Goal: Task Accomplishment & Management: Manage account settings

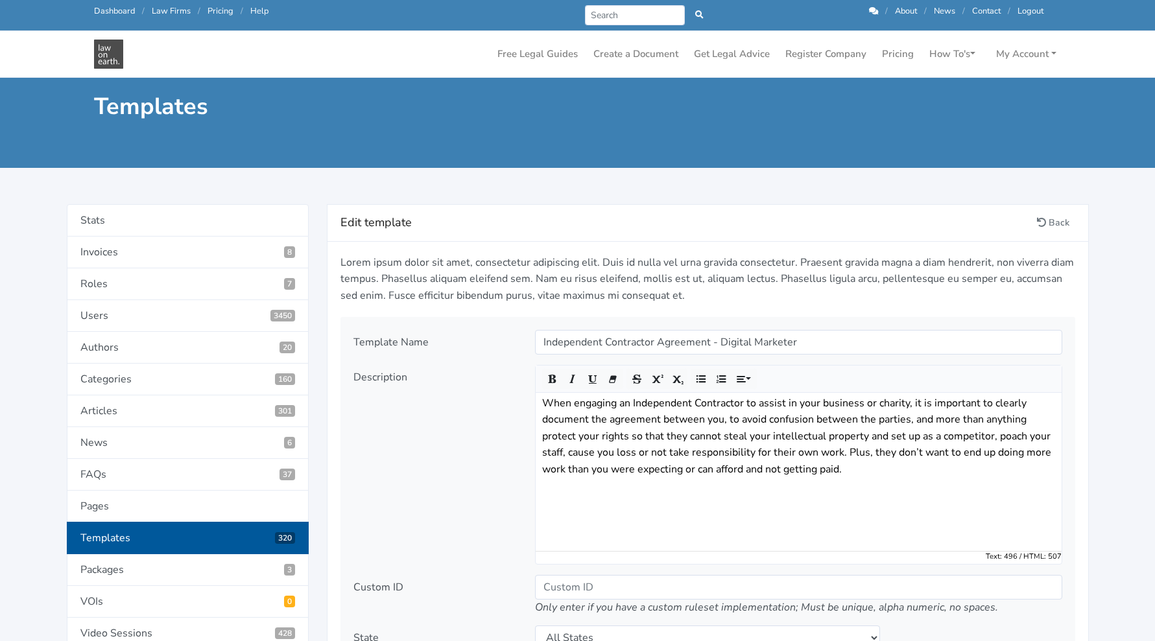
scroll to position [599, 0]
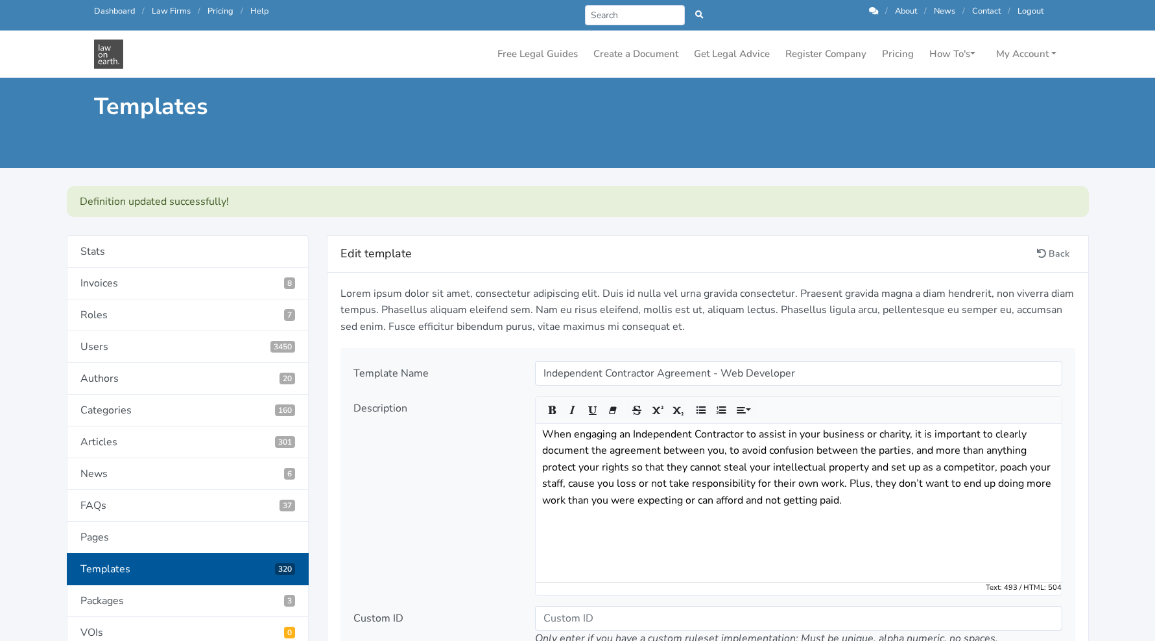
scroll to position [1475, 0]
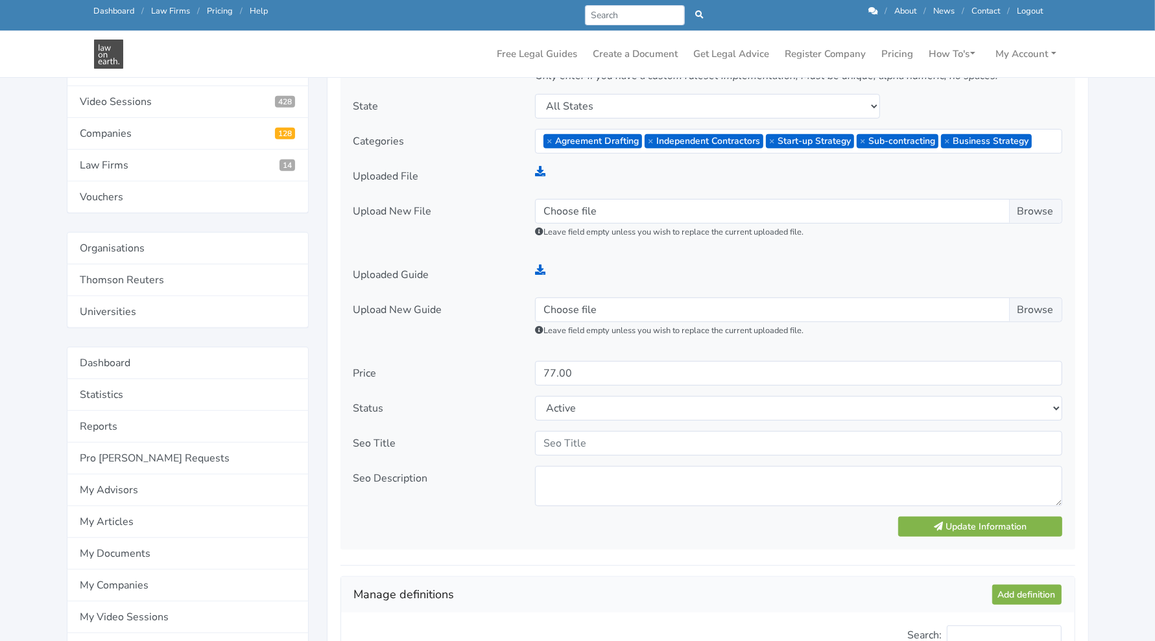
scroll to position [597, 0]
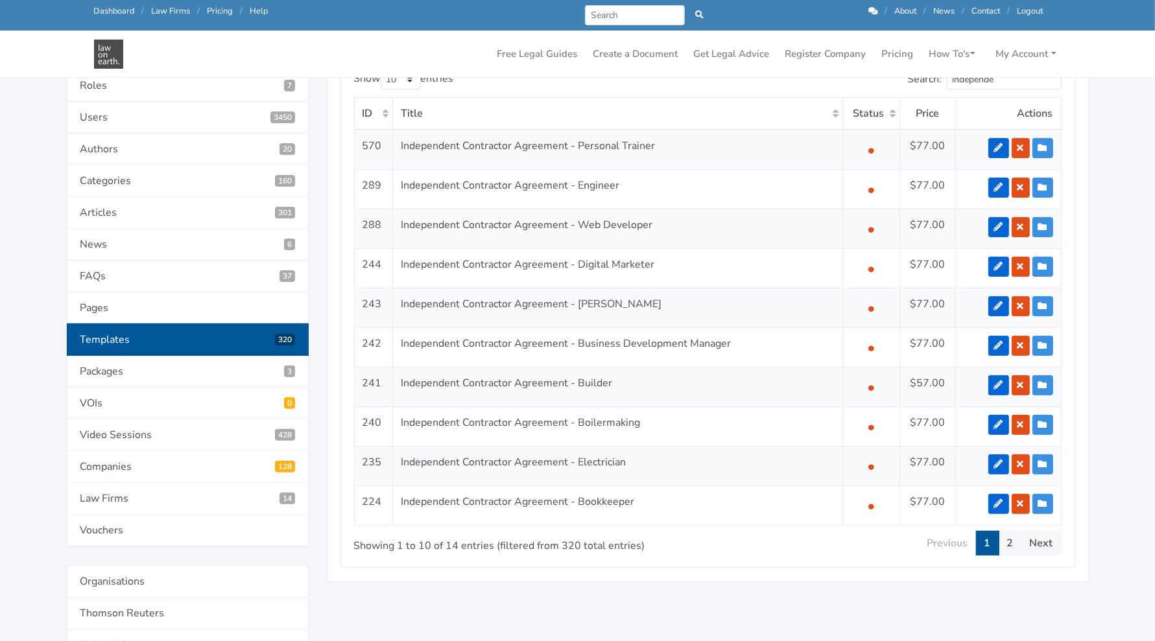
scroll to position [228, 0]
click at [992, 310] on link at bounding box center [998, 306] width 21 height 20
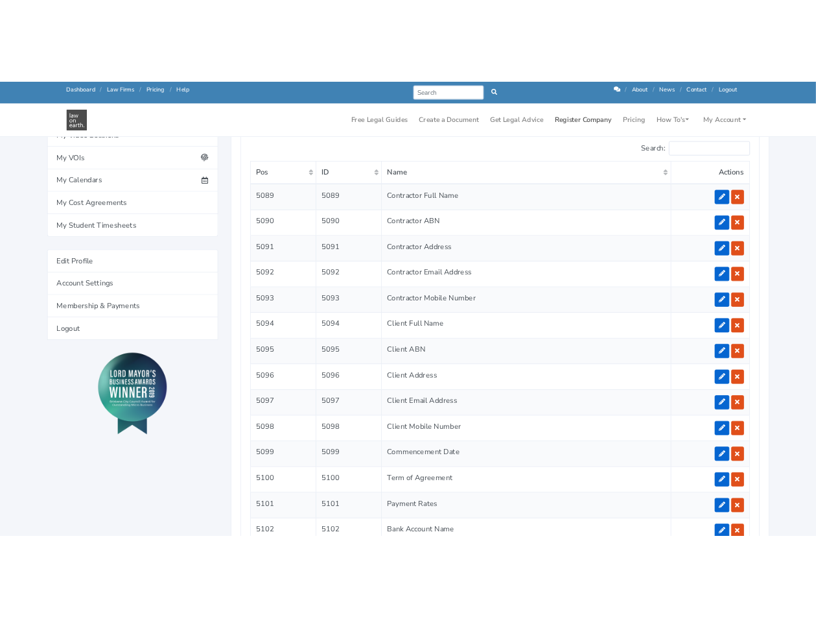
scroll to position [1090, 0]
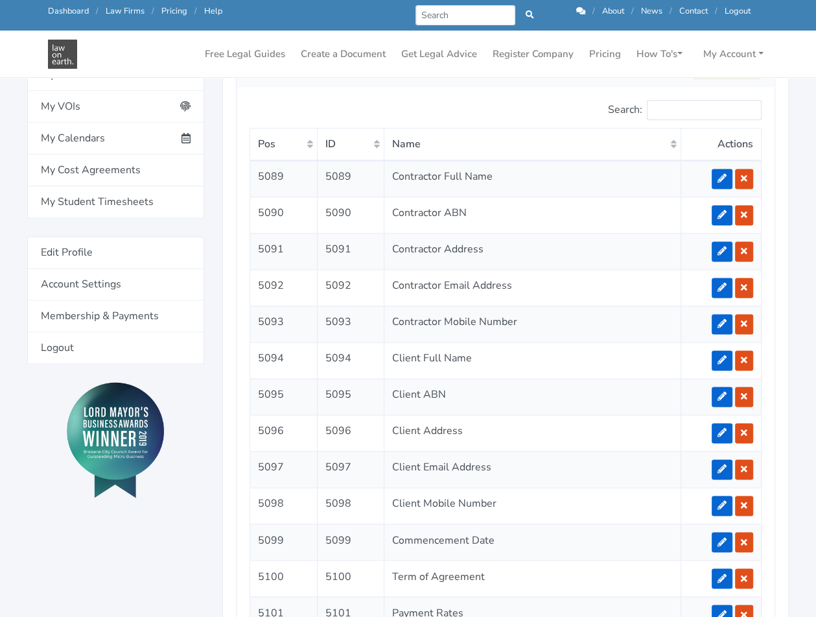
click at [505, 115] on div at bounding box center [373, 112] width 265 height 24
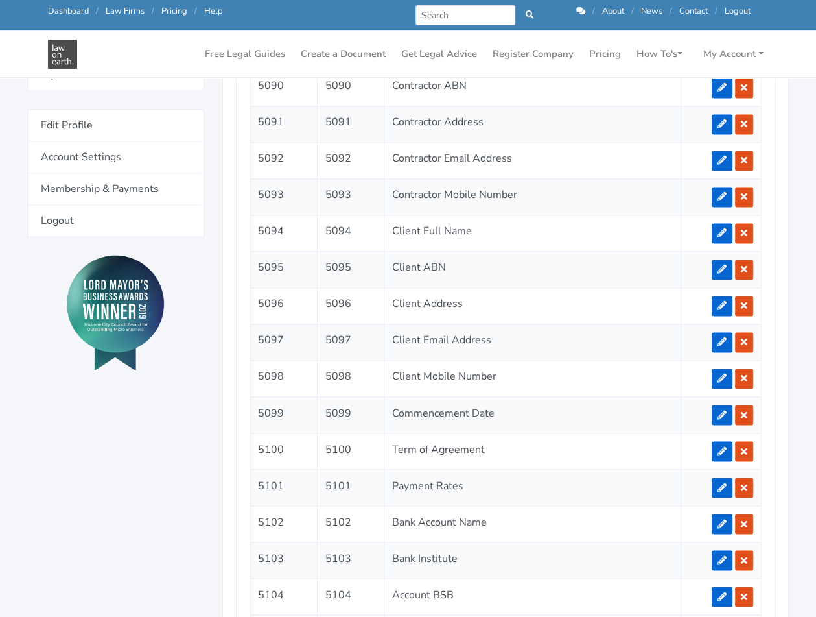
scroll to position [1218, 0]
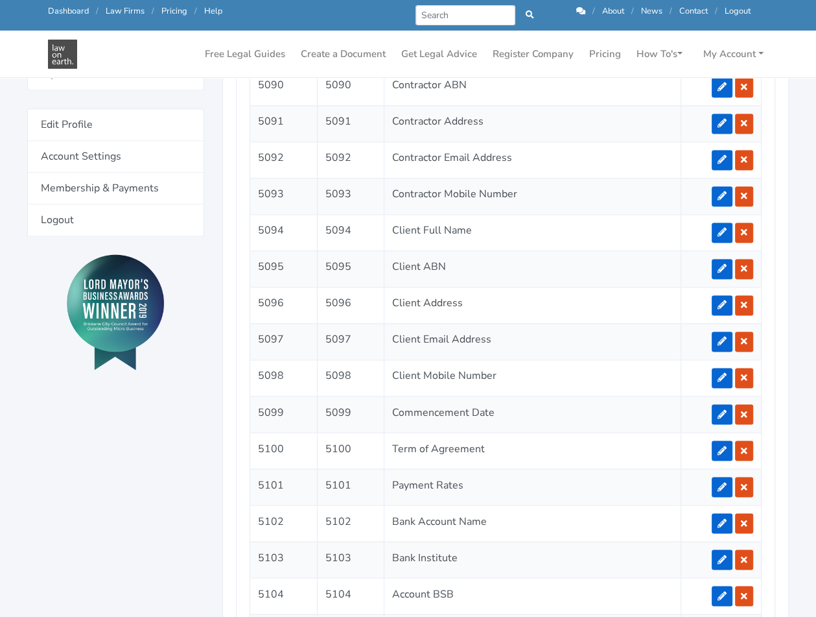
click at [563, 184] on td "Contractor Mobile Number" at bounding box center [533, 196] width 296 height 36
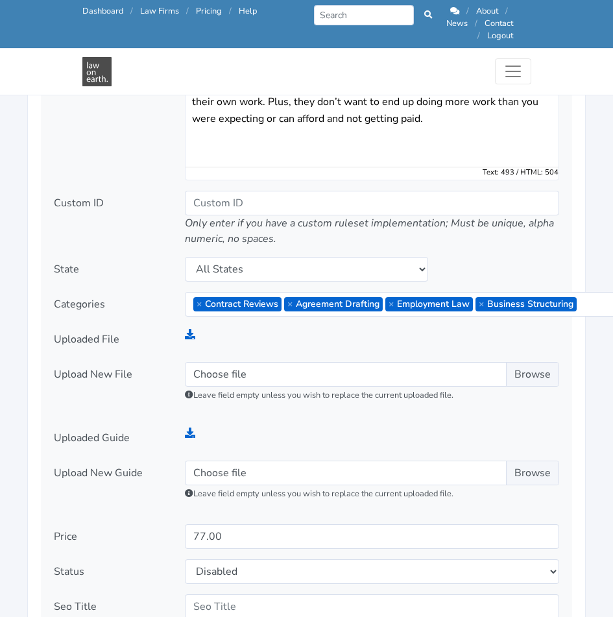
scroll to position [1775, 0]
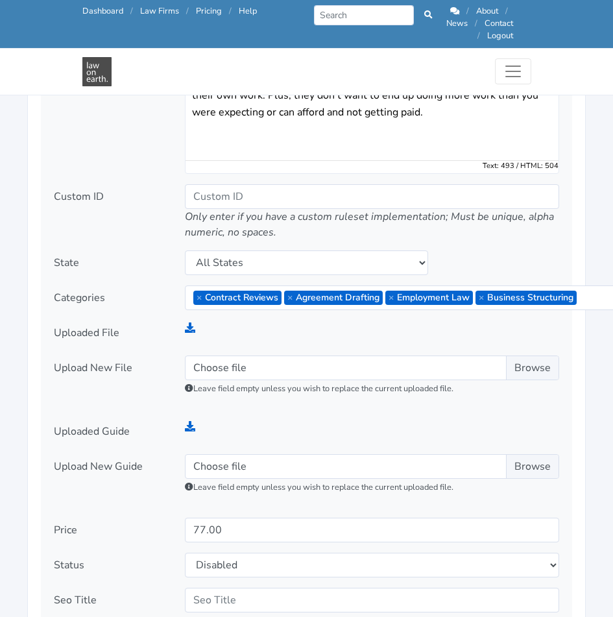
click at [109, 184] on div "Custom ID" at bounding box center [110, 212] width 131 height 56
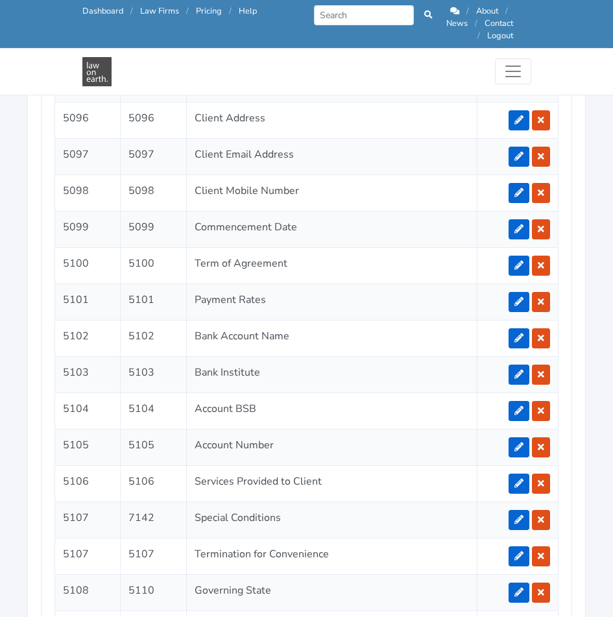
scroll to position [2776, 0]
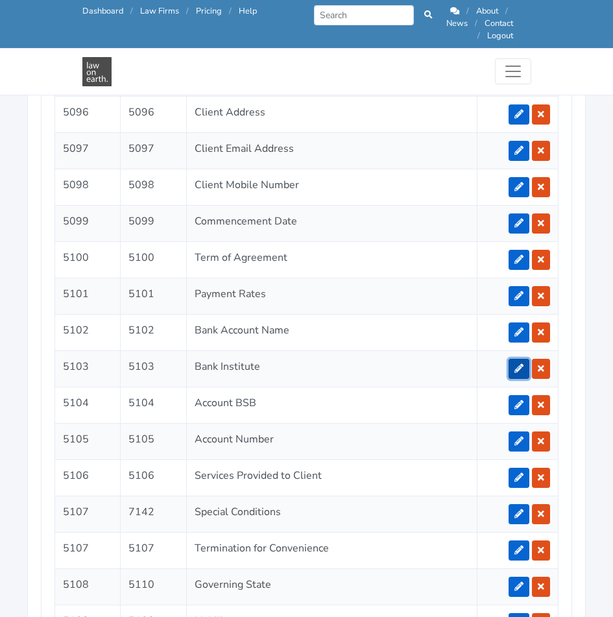
click at [523, 364] on icon at bounding box center [518, 368] width 9 height 9
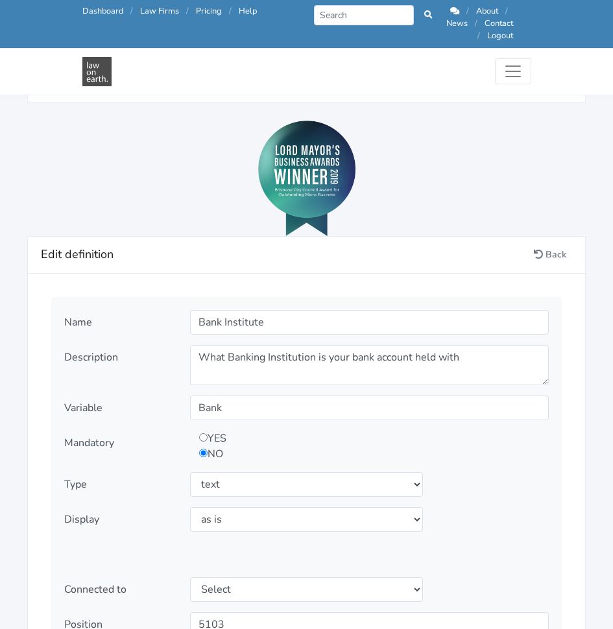
scroll to position [1342, 0]
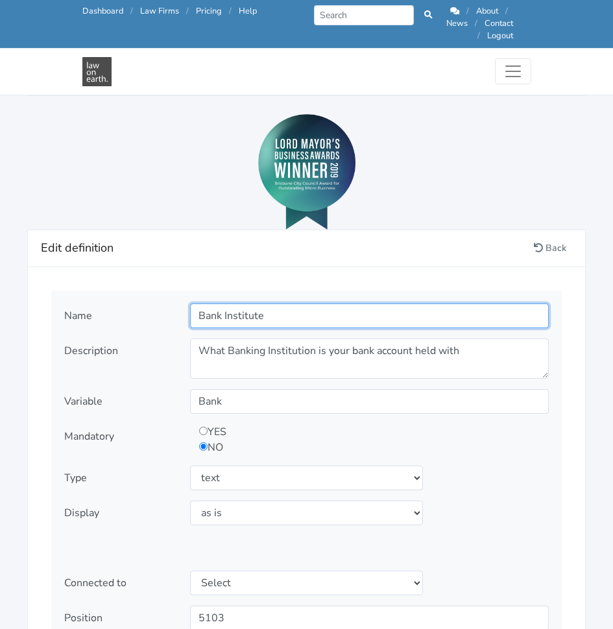
click at [289, 303] on input "Bank Institute" at bounding box center [369, 315] width 359 height 25
type input "Bank"
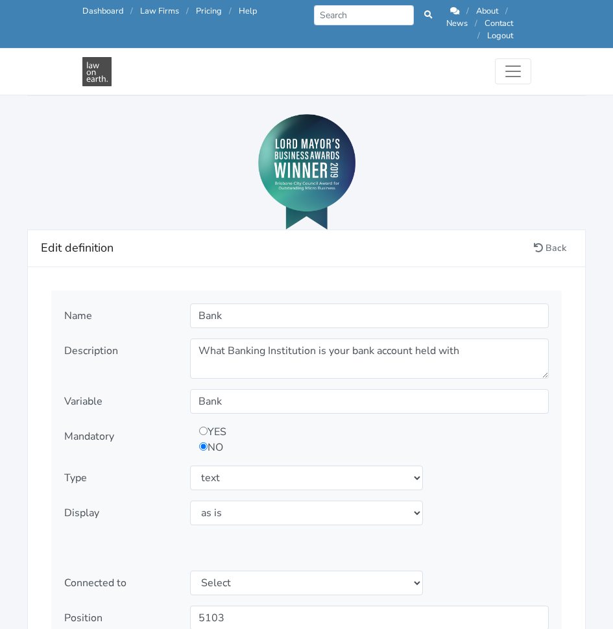
click at [311, 238] on h4 "Edit definition" at bounding box center [284, 248] width 487 height 21
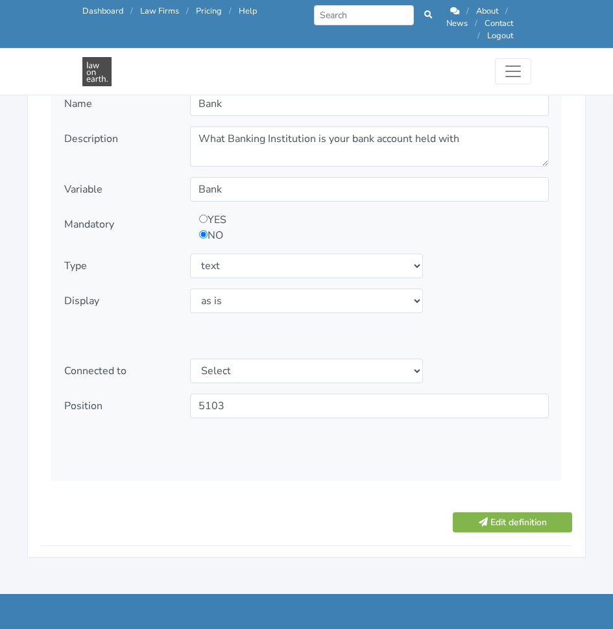
scroll to position [1556, 0]
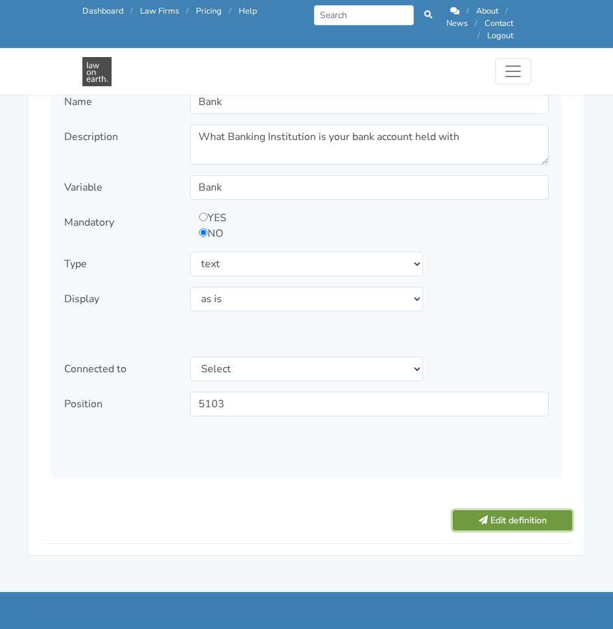
click at [505, 510] on button "Edit definition" at bounding box center [512, 520] width 119 height 20
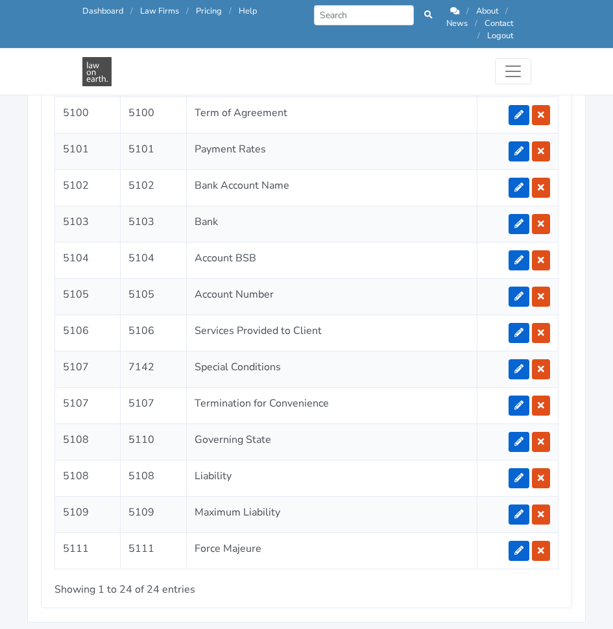
scroll to position [2968, 0]
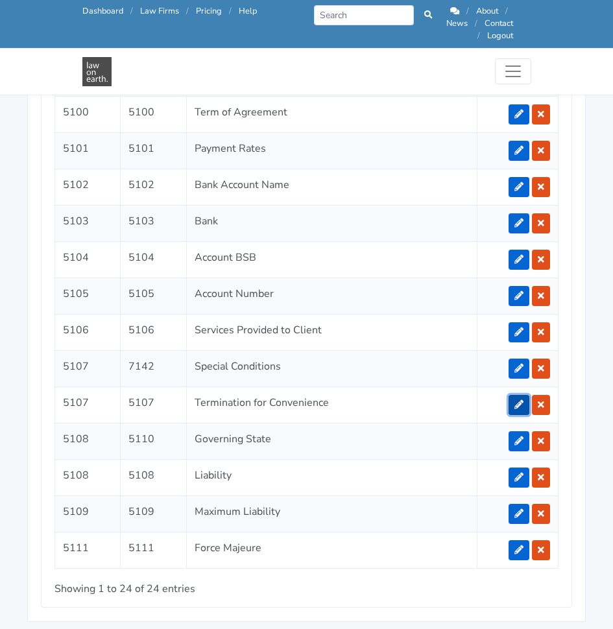
click at [523, 400] on icon at bounding box center [518, 404] width 9 height 9
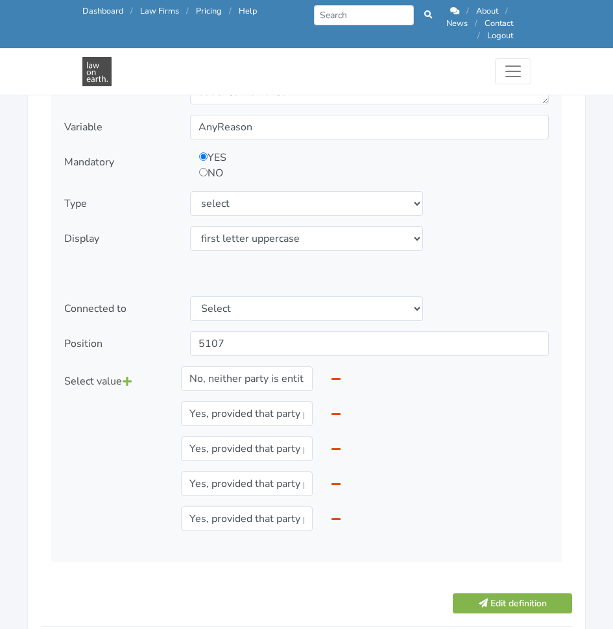
scroll to position [1616, 0]
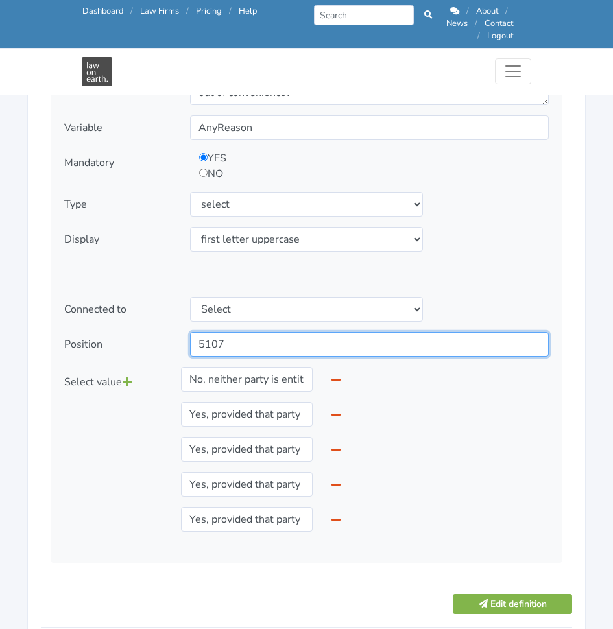
click at [325, 332] on input "5107" at bounding box center [369, 344] width 359 height 25
type input "5110"
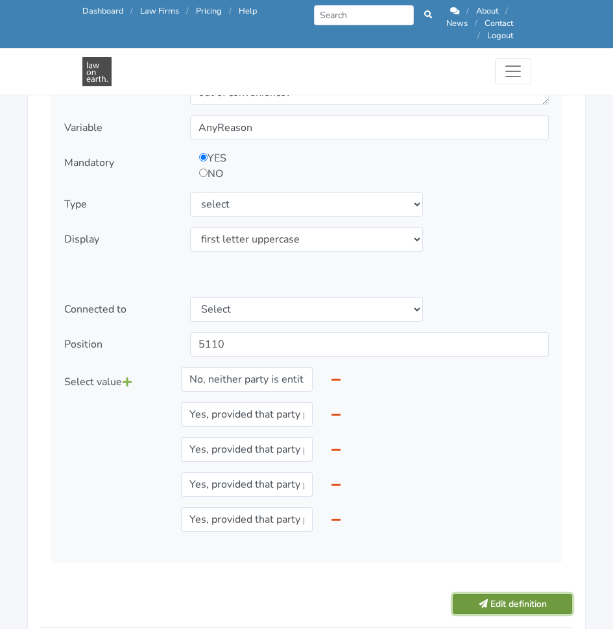
click at [491, 594] on button "Edit definition" at bounding box center [512, 604] width 119 height 20
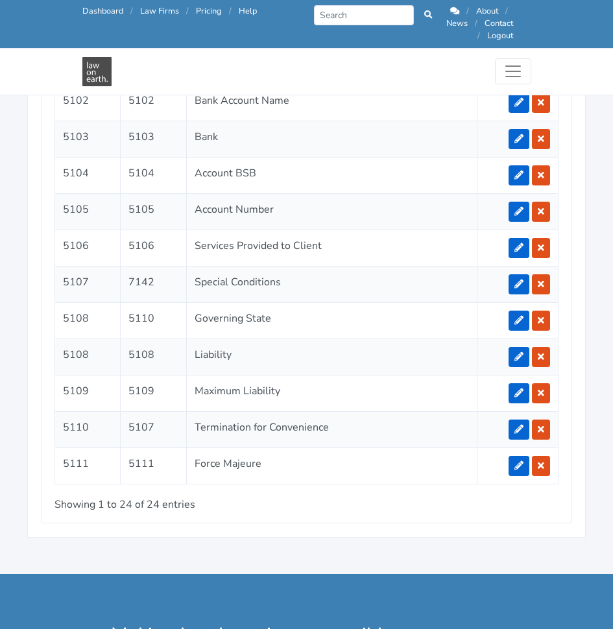
scroll to position [3043, 0]
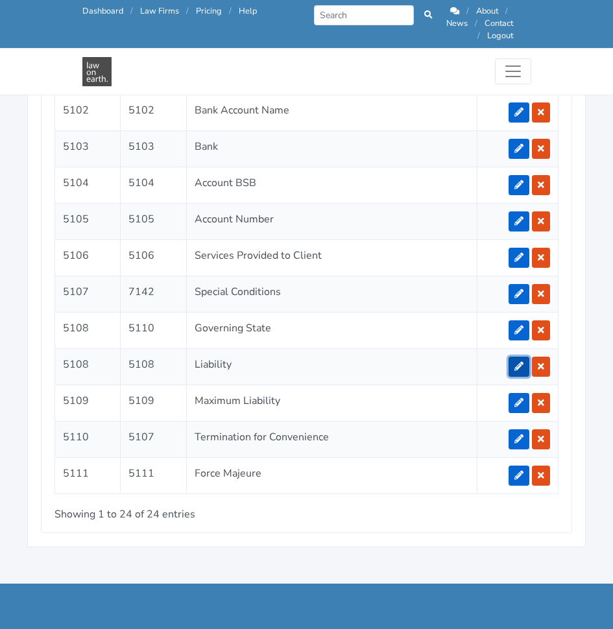
click at [525, 357] on link at bounding box center [518, 367] width 21 height 20
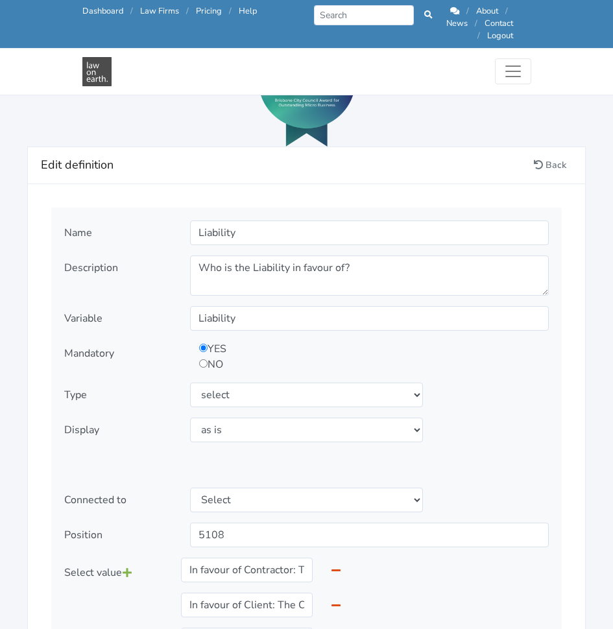
scroll to position [1438, 0]
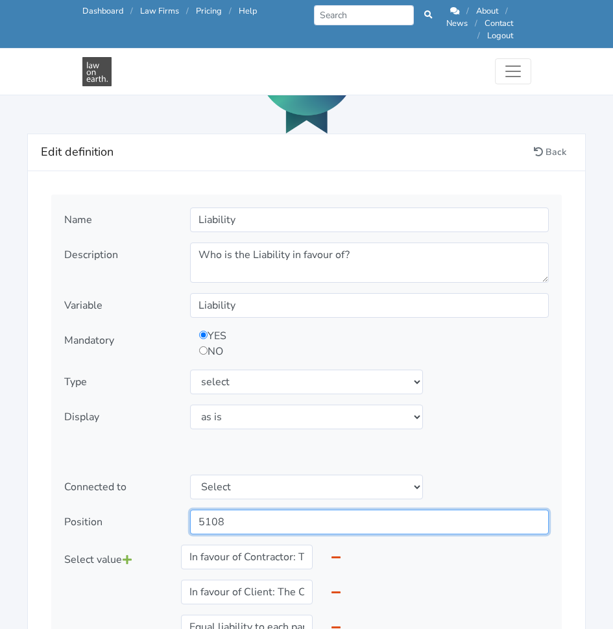
click at [256, 511] on input "5108" at bounding box center [369, 522] width 359 height 25
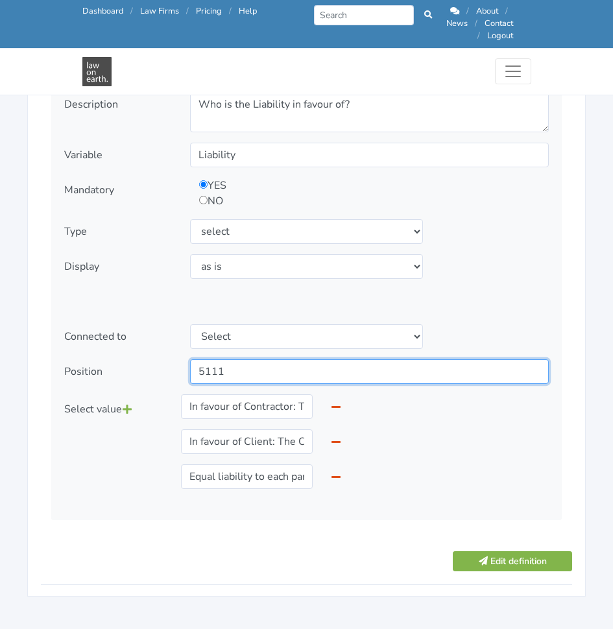
scroll to position [1591, 0]
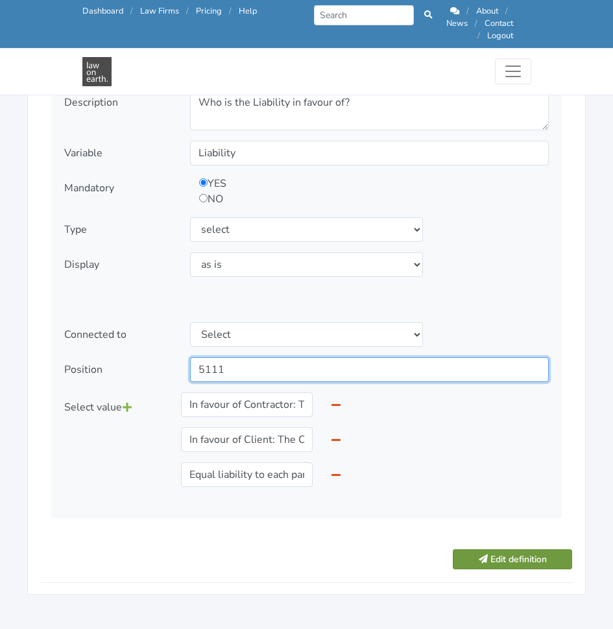
type input "5111"
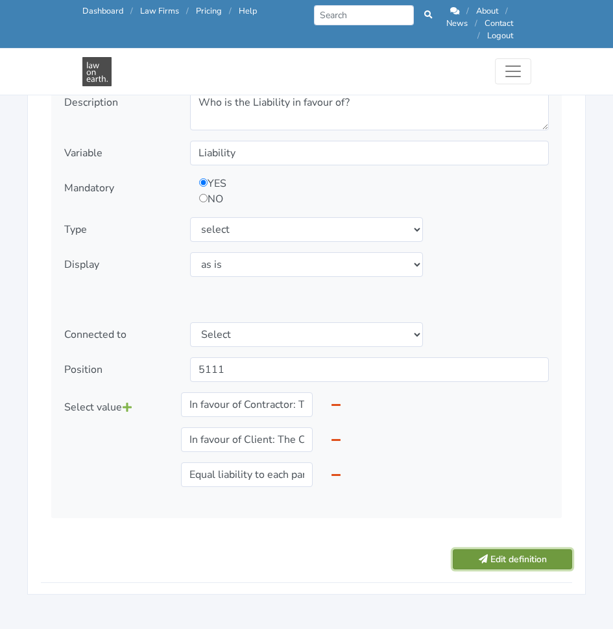
click at [506, 549] on button "Edit definition" at bounding box center [512, 559] width 119 height 20
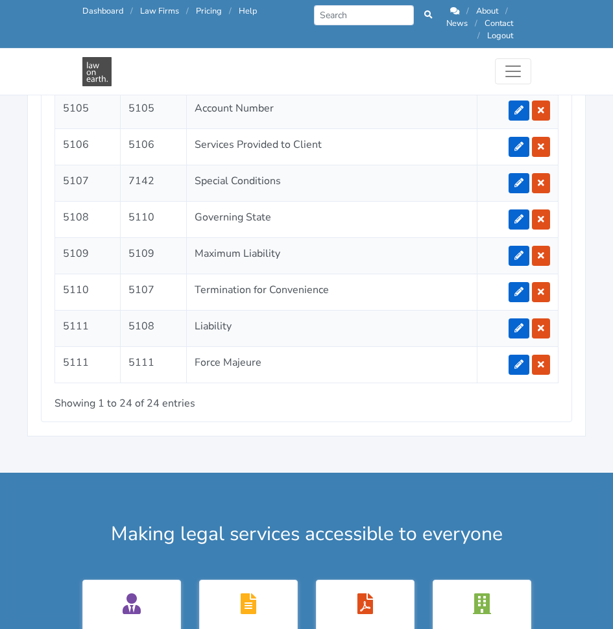
scroll to position [3153, 0]
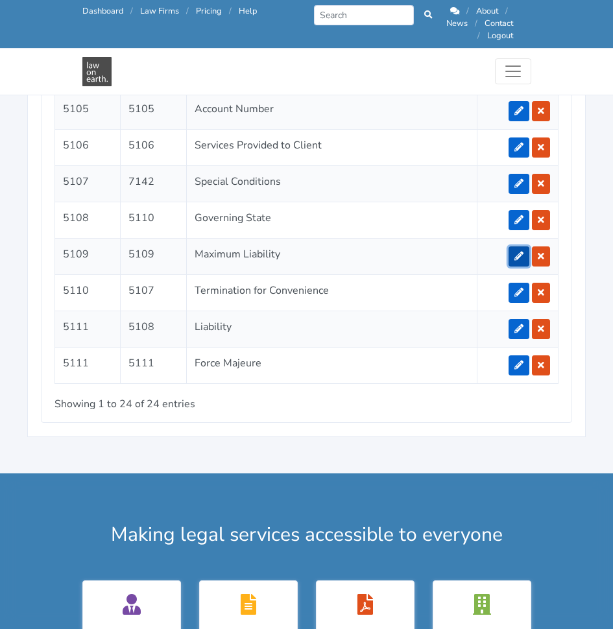
click at [519, 252] on icon at bounding box center [518, 256] width 9 height 9
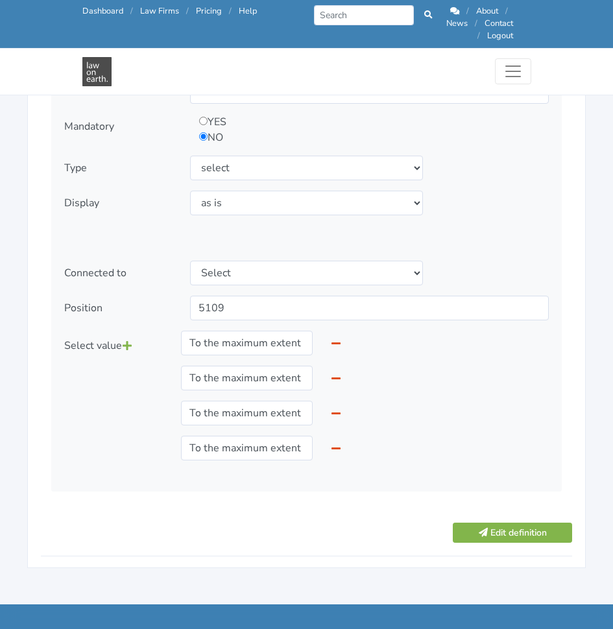
scroll to position [1693, 0]
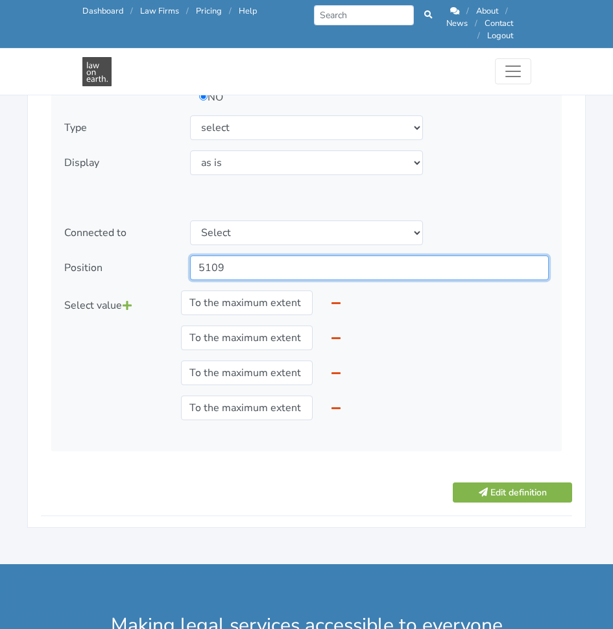
click at [283, 256] on input "5109" at bounding box center [369, 268] width 359 height 25
type input "5112"
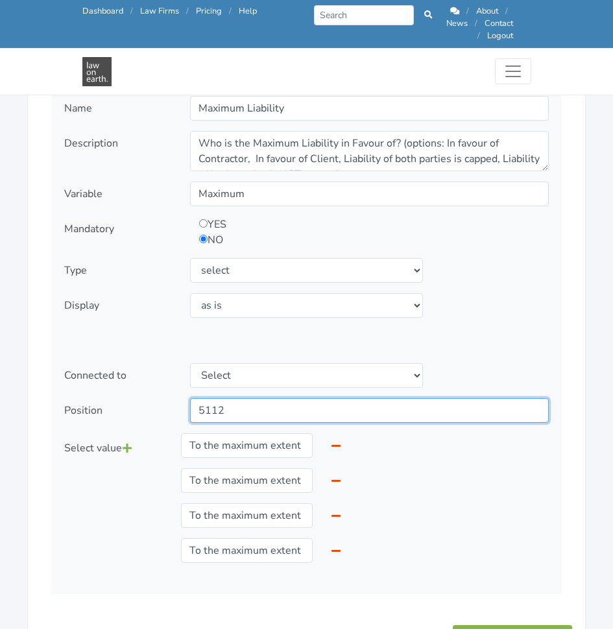
scroll to position [1551, 0]
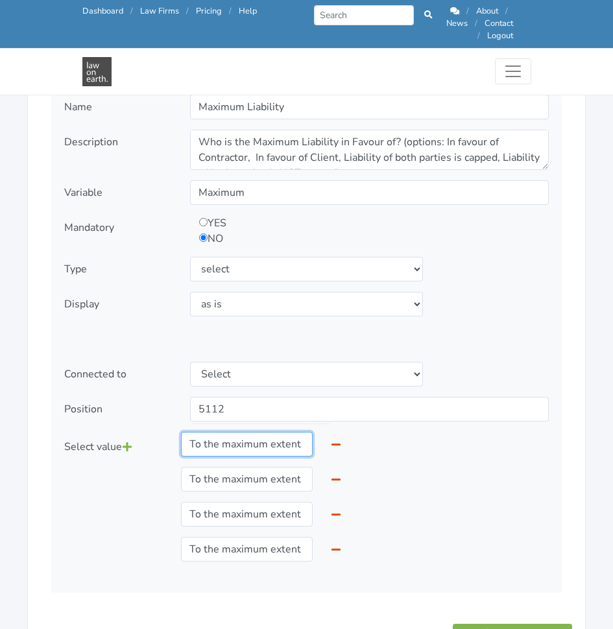
click at [265, 432] on input "To the maximum extent permitted by Law, the aggregate liability of the Contract…" at bounding box center [247, 444] width 132 height 25
paste input "In favour of Contractor:"
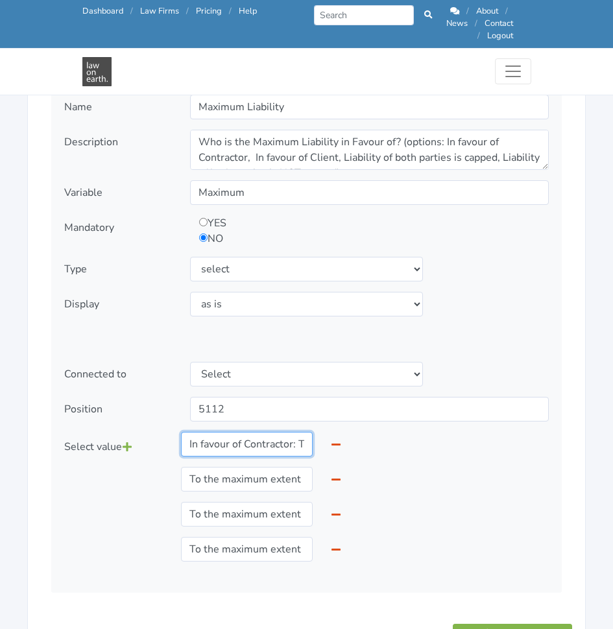
scroll to position [0, 1836]
type input "In favour of Contractor: To the maximum extent permitted by Law, the aggregate …"
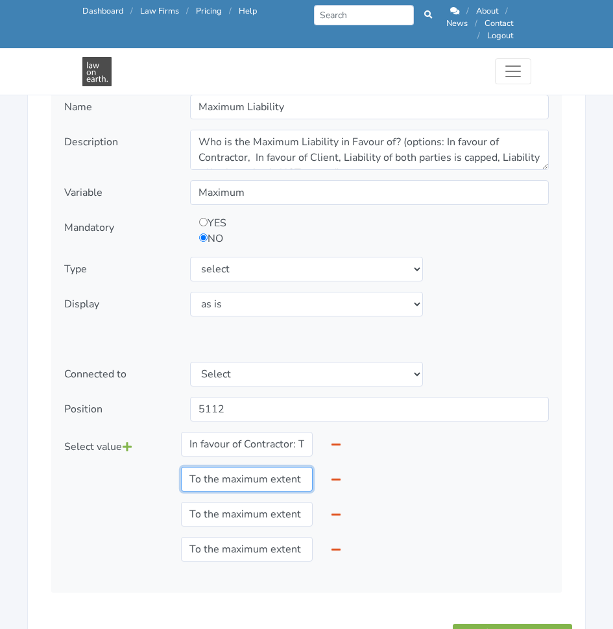
click at [267, 469] on input "To the maximum extent permitted by Law, the aggregate liability of the Client i…" at bounding box center [247, 479] width 132 height 25
paste input "In favour of Client:"
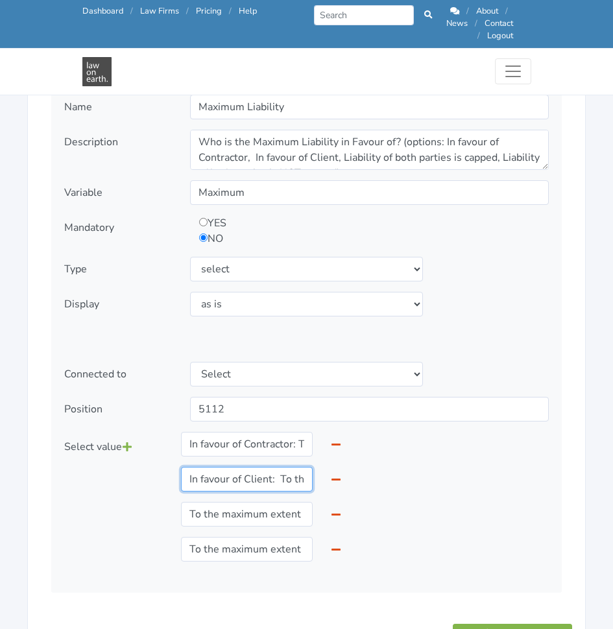
scroll to position [0, 2598]
type input "In favour of Client: To the maximum extent permitted by Law, the aggregate liab…"
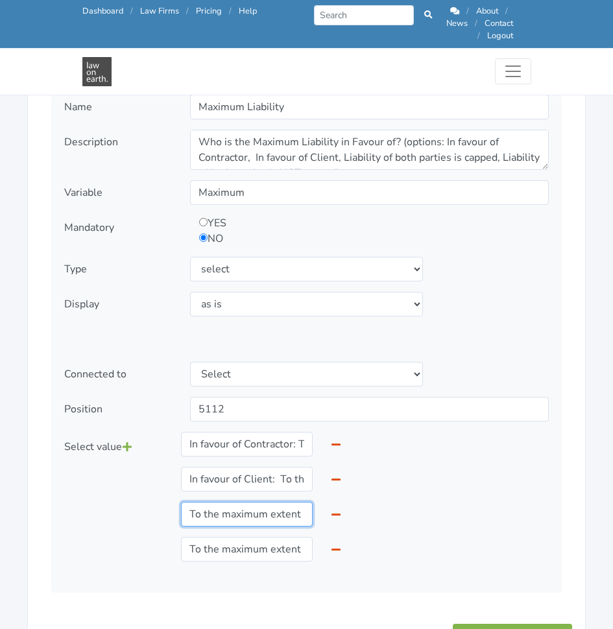
click at [255, 502] on input "To the maximum extent permitted by Law, the aggregate liability of the each Par…" at bounding box center [247, 514] width 132 height 25
paste input "Liability of both parties is capped:"
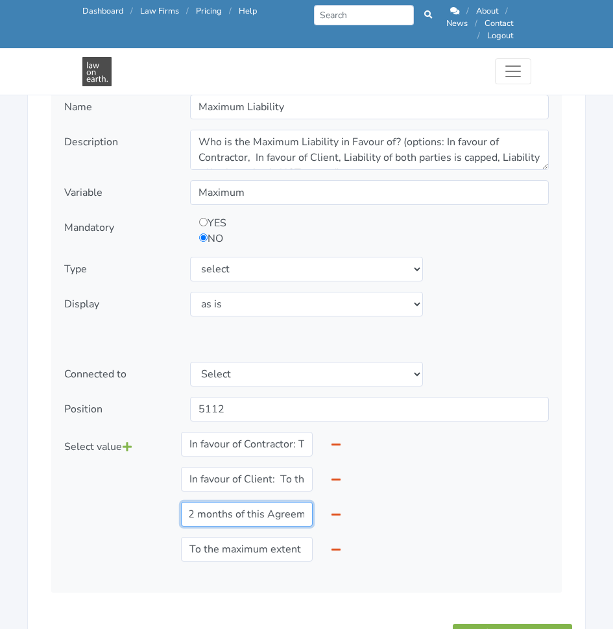
type input "Liability of both parties is capped: To the maximum extent permitted by Law, th…"
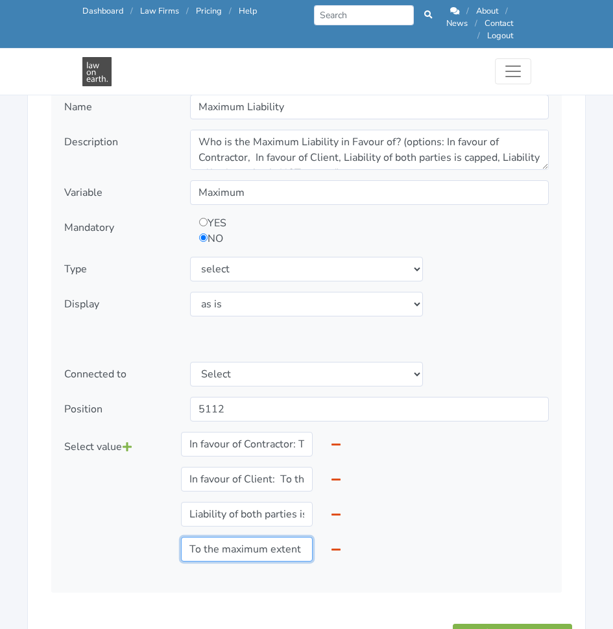
click at [246, 537] on input "To the maximum extent permitted by Law, the aggregate liability of the each Par…" at bounding box center [247, 549] width 132 height 25
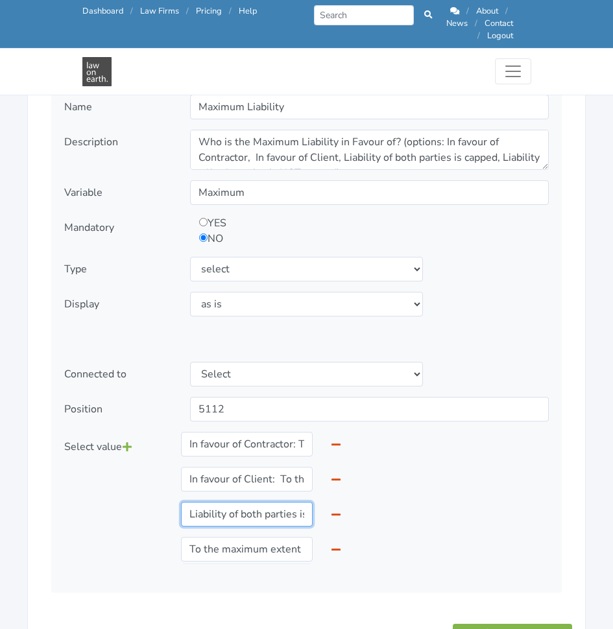
click at [260, 506] on input "Liability of both parties is capped: To the maximum extent permitted by Law, th…" at bounding box center [247, 514] width 132 height 25
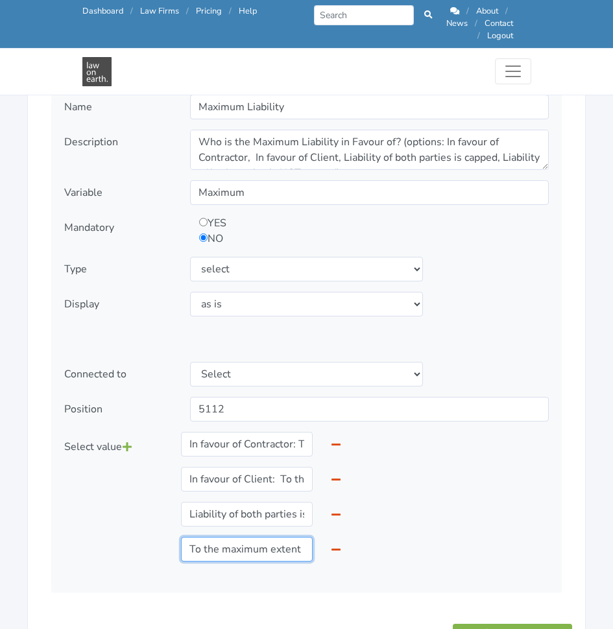
click at [256, 545] on input "To the maximum extent permitted by Law, the aggregate liability of the each Par…" at bounding box center [247, 549] width 132 height 25
paste input "Liability of both parties is NOT capped:"
type input "Liability of both parties is NOT capped: To the maximum extent permitted by Law…"
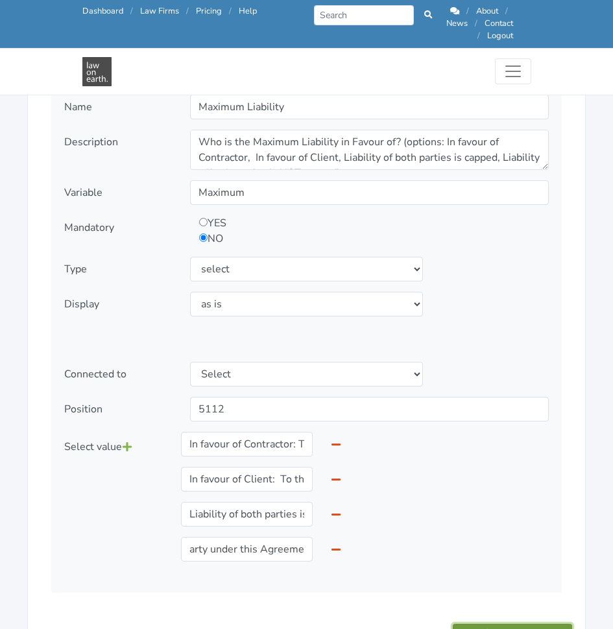
scroll to position [0, 0]
click at [499, 624] on button "Edit definition" at bounding box center [512, 634] width 119 height 20
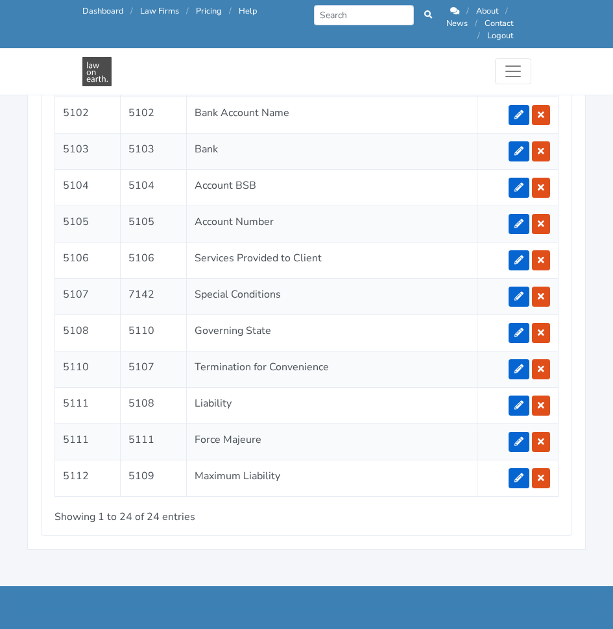
scroll to position [3045, 0]
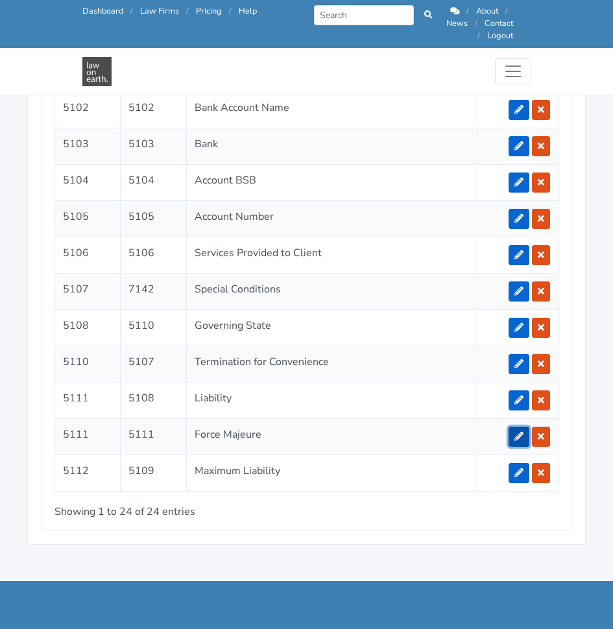
click at [514, 427] on link at bounding box center [518, 437] width 21 height 20
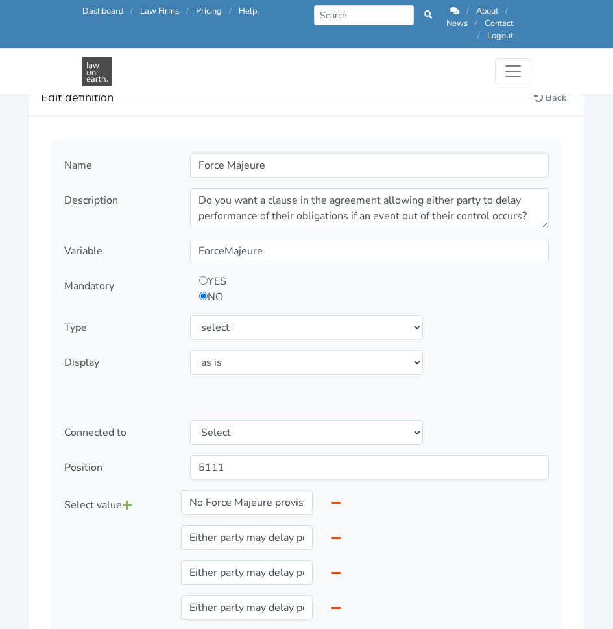
scroll to position [1495, 0]
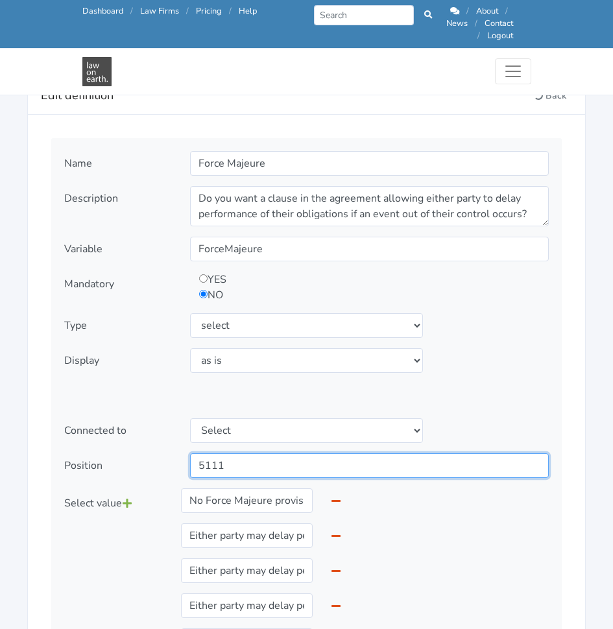
click at [313, 453] on input "5111" at bounding box center [369, 465] width 359 height 25
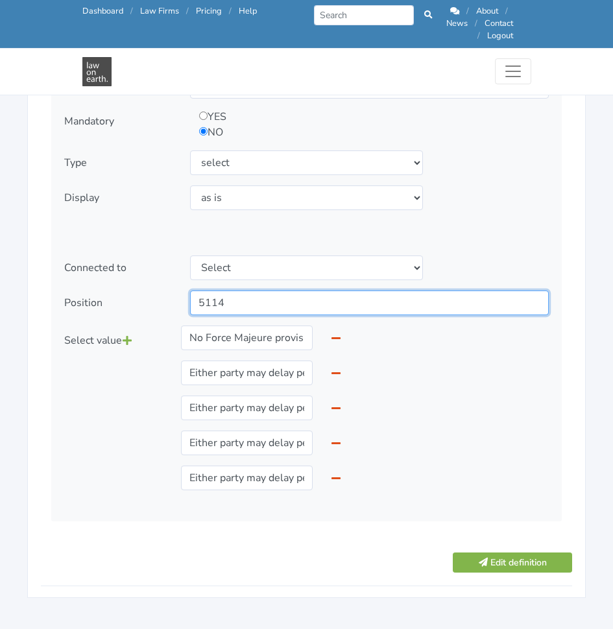
scroll to position [1658, 0]
type input "5114"
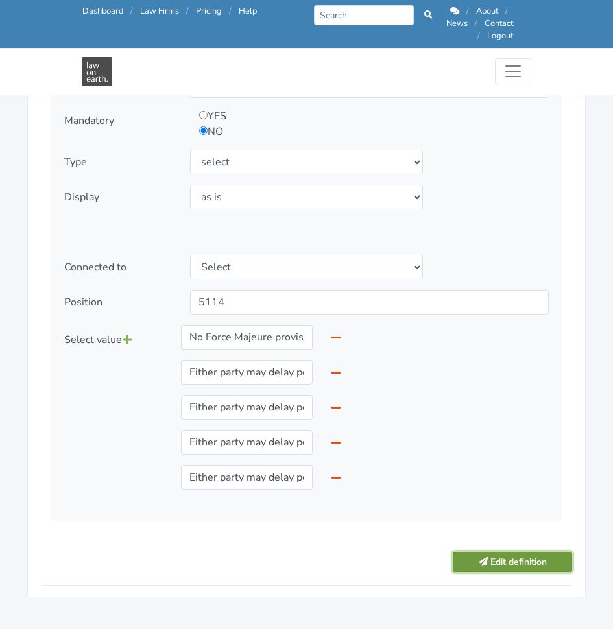
click at [542, 552] on button "Edit definition" at bounding box center [512, 562] width 119 height 20
click at [510, 552] on button "Edit definition" at bounding box center [512, 562] width 119 height 20
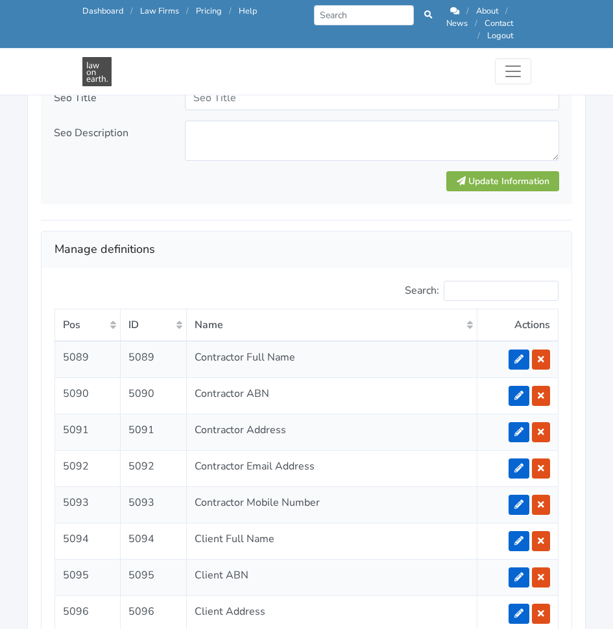
scroll to position [2327, 0]
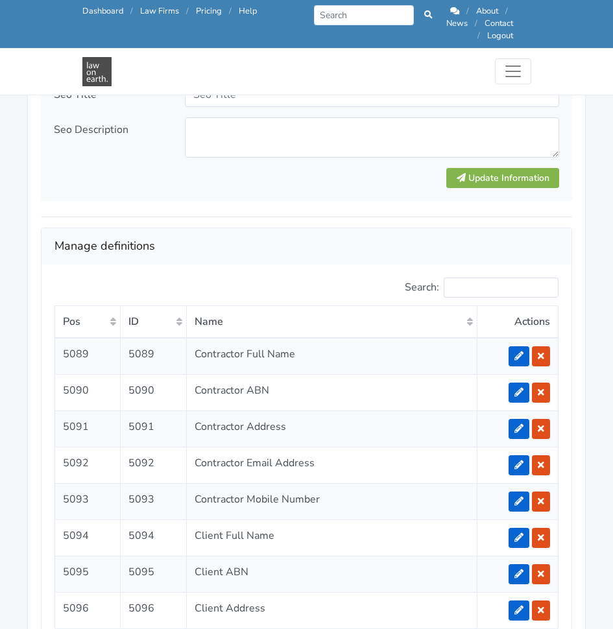
drag, startPoint x: 449, startPoint y: 232, endPoint x: 378, endPoint y: 228, distance: 70.8
click at [378, 236] on h2 "Manage definitions" at bounding box center [306, 246] width 504 height 21
click at [366, 278] on div "Search:" at bounding box center [437, 290] width 243 height 24
drag, startPoint x: 433, startPoint y: 219, endPoint x: 305, endPoint y: 252, distance: 131.2
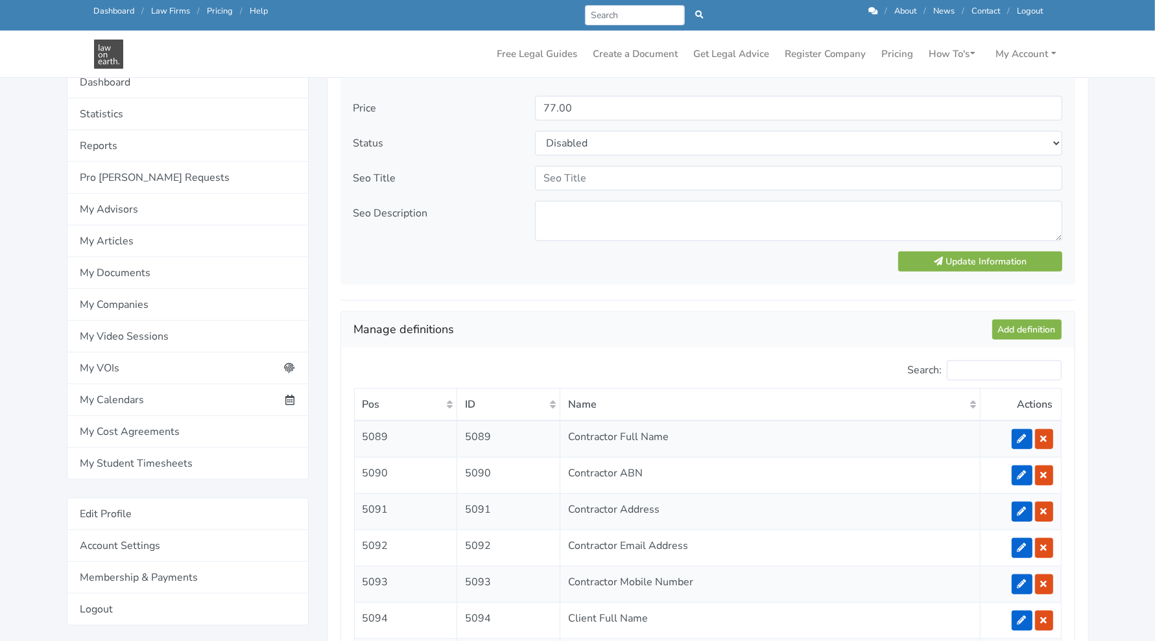
scroll to position [847, 0]
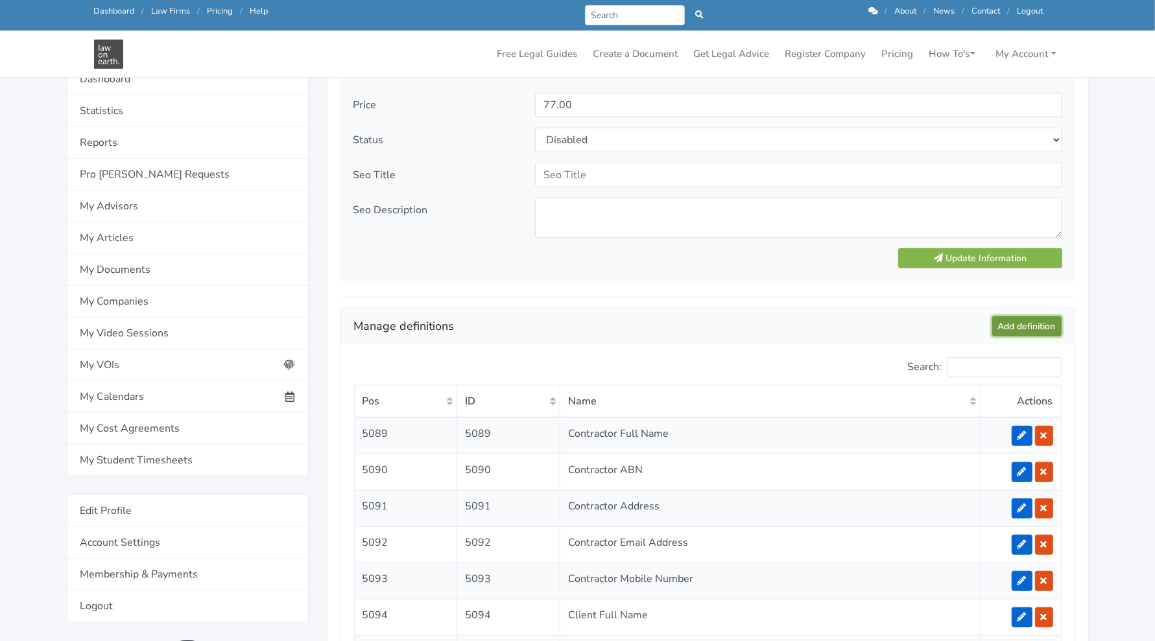
click at [612, 327] on link "Add definition" at bounding box center [1026, 326] width 69 height 20
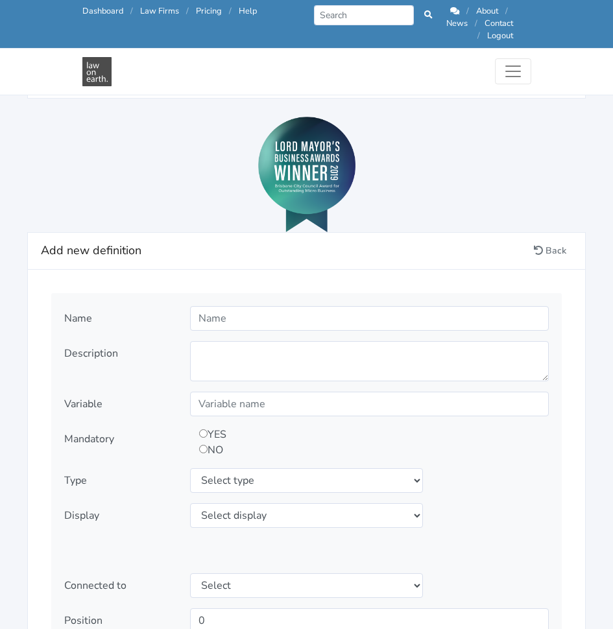
scroll to position [1341, 0]
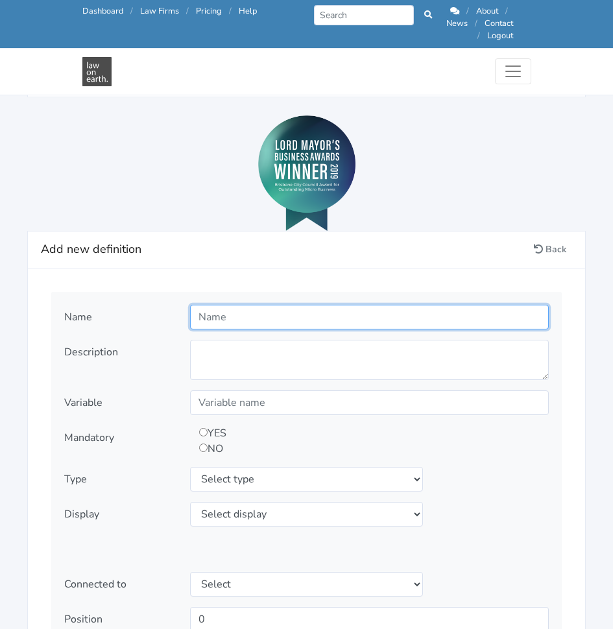
click at [346, 311] on input "text" at bounding box center [369, 317] width 359 height 25
type input "IP Owner"
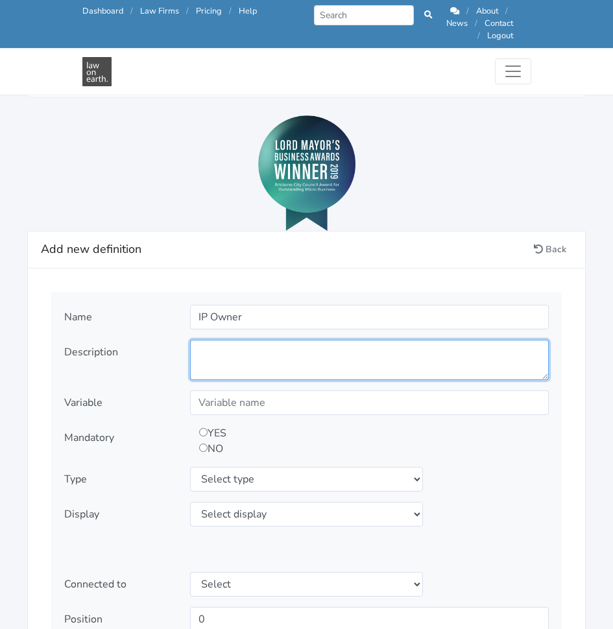
click at [325, 346] on textarea at bounding box center [369, 360] width 359 height 40
click at [266, 344] on textarea "Who will" at bounding box center [369, 360] width 359 height 40
paste textarea "own the intellectual property created by the Contractor?"
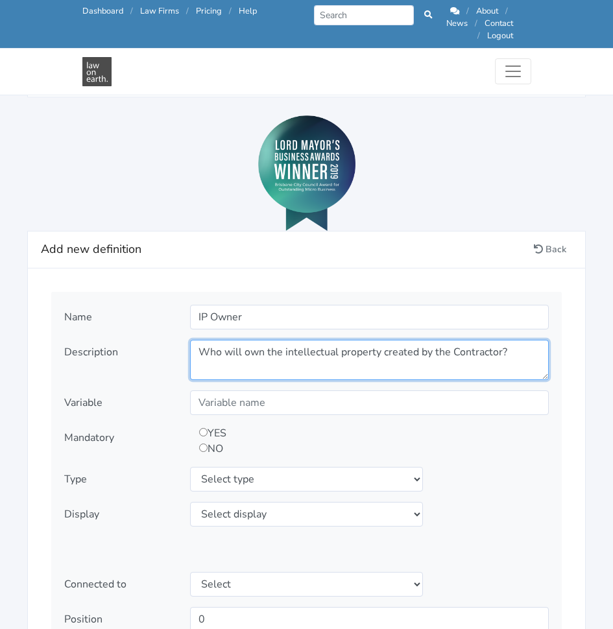
type textarea "Who will own the intellectual property created by the Contractor?"
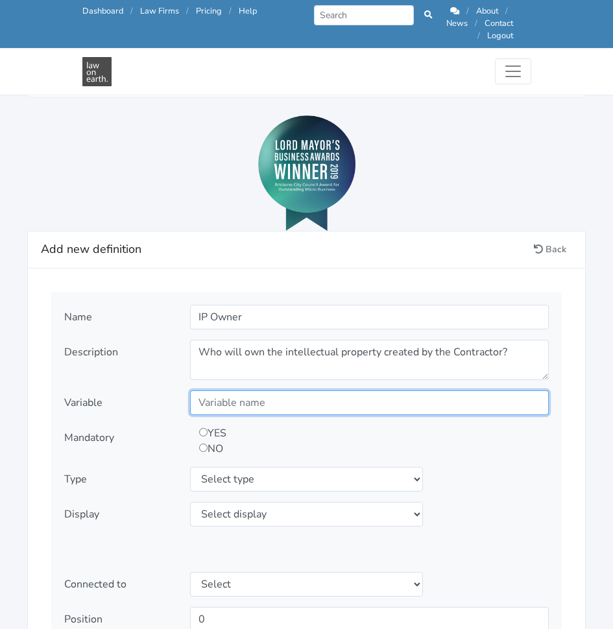
click at [266, 390] on input "text" at bounding box center [369, 402] width 359 height 25
type input "IPOwner"
click at [205, 428] on input "radio" at bounding box center [203, 432] width 8 height 8
radio input "true"
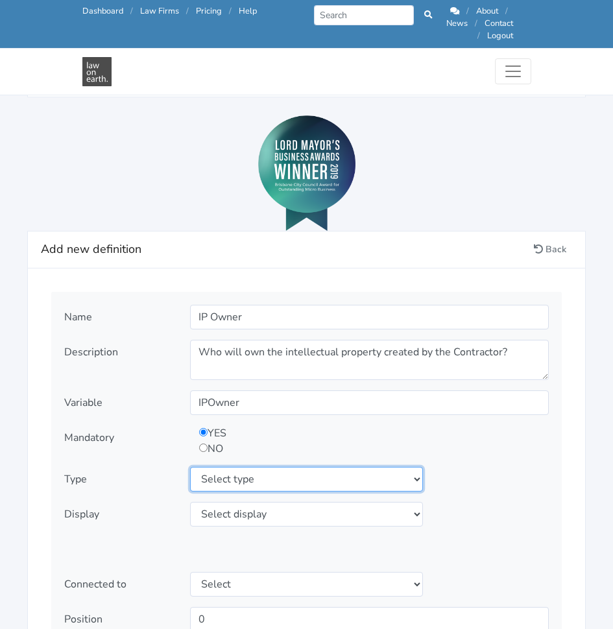
click at [240, 471] on select "Select type text textarea number checkbox compounded date select states" at bounding box center [306, 479] width 233 height 25
select select "select"
click at [190, 467] on select "Select type text textarea number checkbox compounded date select states" at bounding box center [306, 479] width 233 height 25
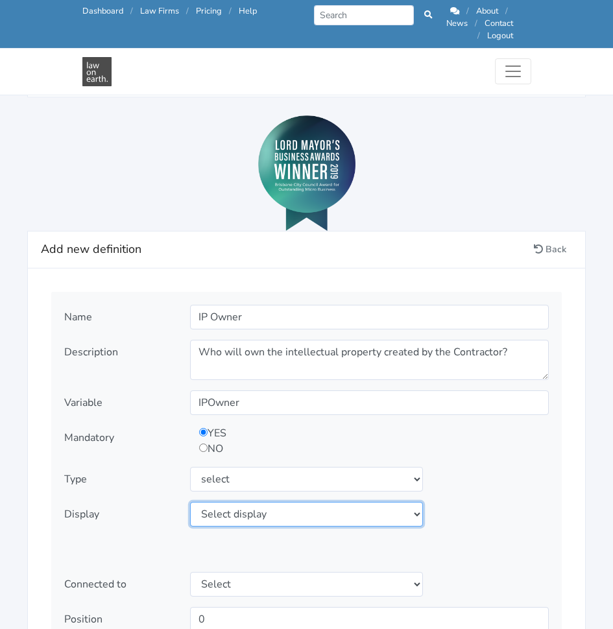
click at [276, 504] on select "Select display as is uppercase lowercase first letter uppercase first letter lo…" at bounding box center [306, 514] width 233 height 25
select select "as is"
click at [190, 502] on select "Select display as is uppercase lowercase first letter uppercase first letter lo…" at bounding box center [306, 514] width 233 height 25
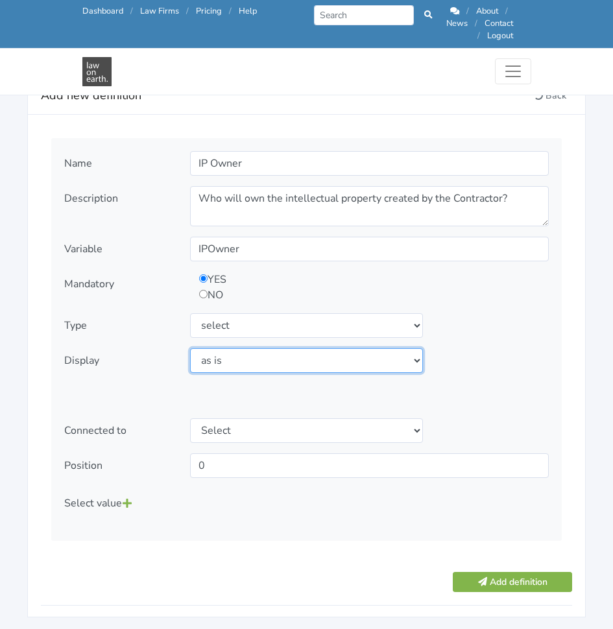
scroll to position [1496, 0]
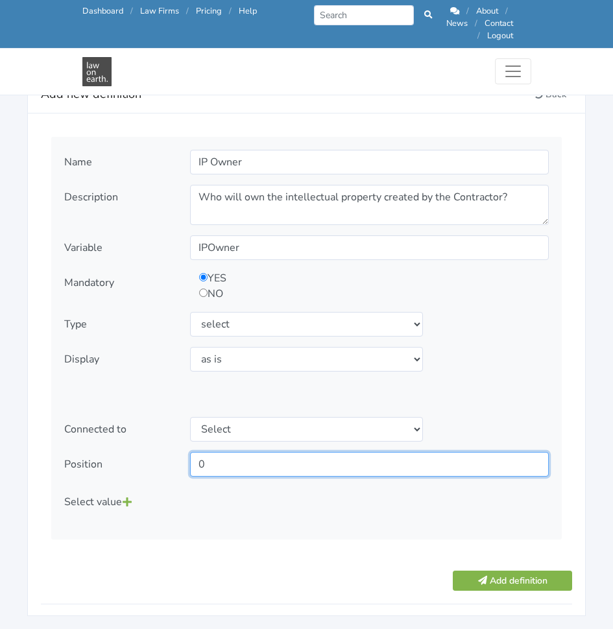
click at [420, 458] on input "0" at bounding box center [369, 464] width 359 height 25
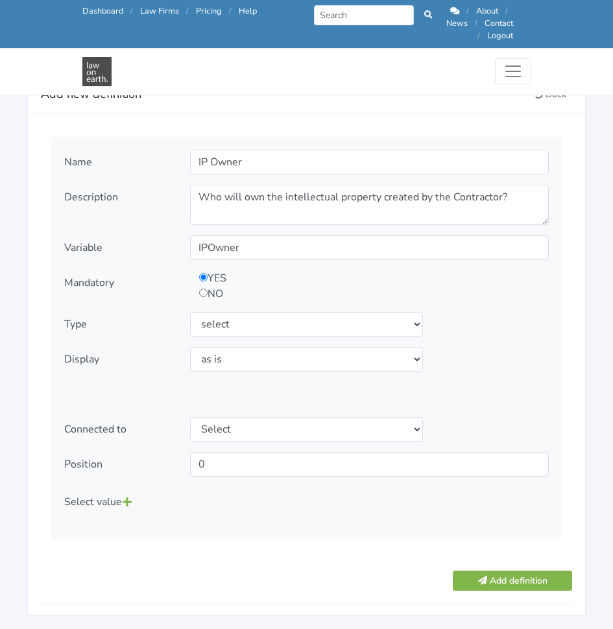
click at [132, 497] on icon at bounding box center [127, 502] width 9 height 10
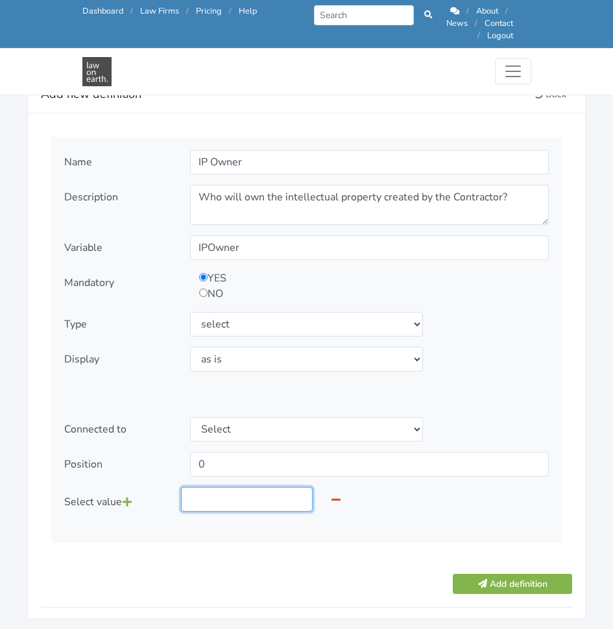
click at [219, 487] on input "text" at bounding box center [247, 499] width 132 height 25
type input "Contractor"
click at [123, 497] on icon at bounding box center [127, 502] width 9 height 10
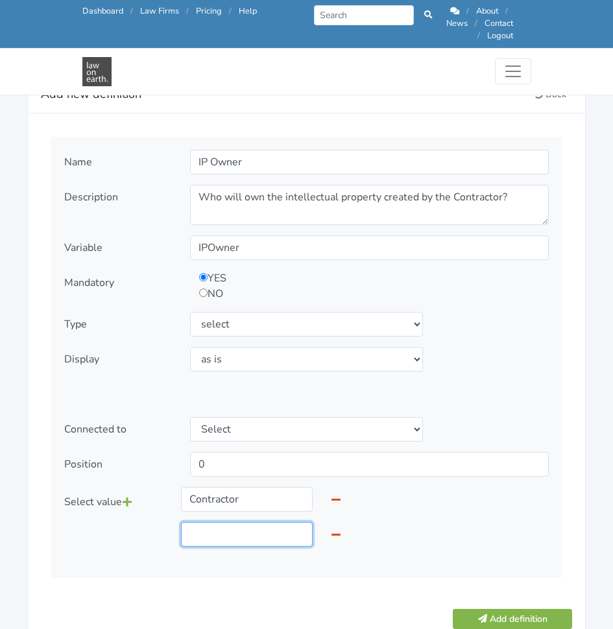
click at [243, 522] on input "text" at bounding box center [247, 534] width 132 height 25
type input "Contractor"
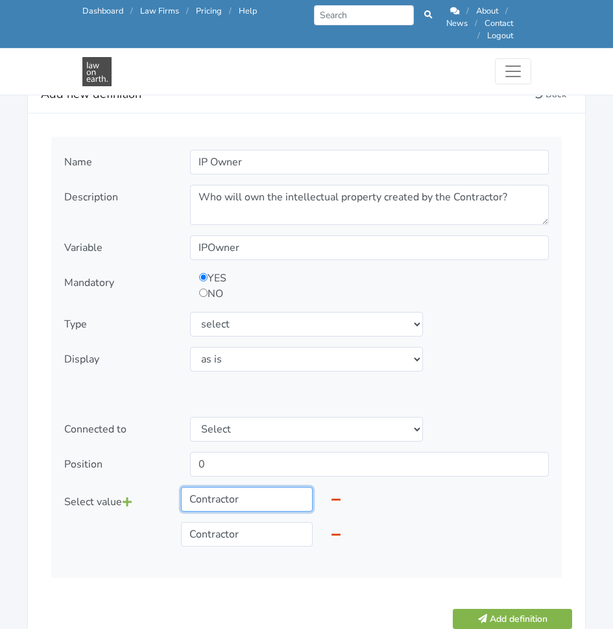
click at [254, 492] on input "Contractor" at bounding box center [247, 499] width 132 height 25
type input "Client"
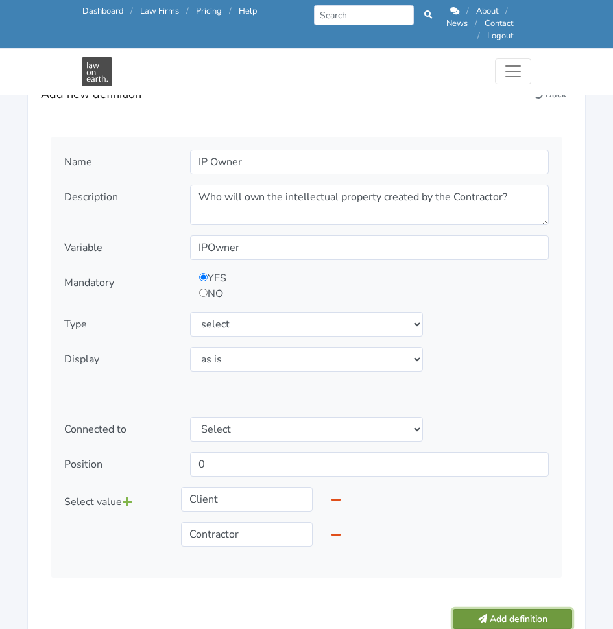
click at [490, 609] on button "Add definition" at bounding box center [512, 619] width 119 height 20
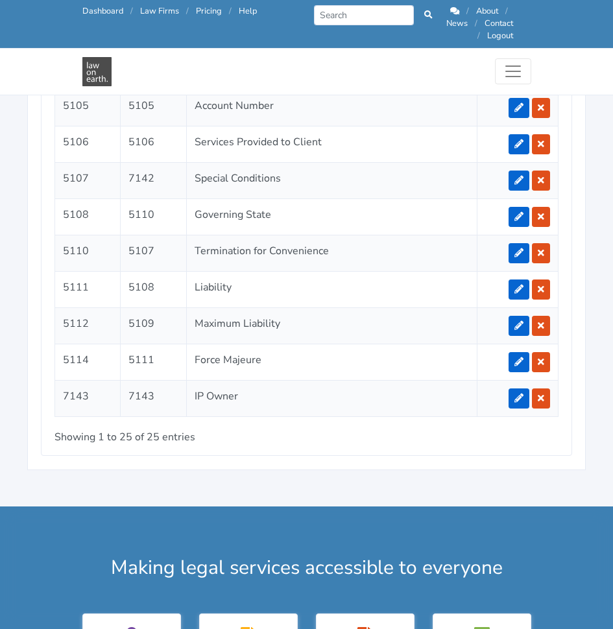
scroll to position [3156, 0]
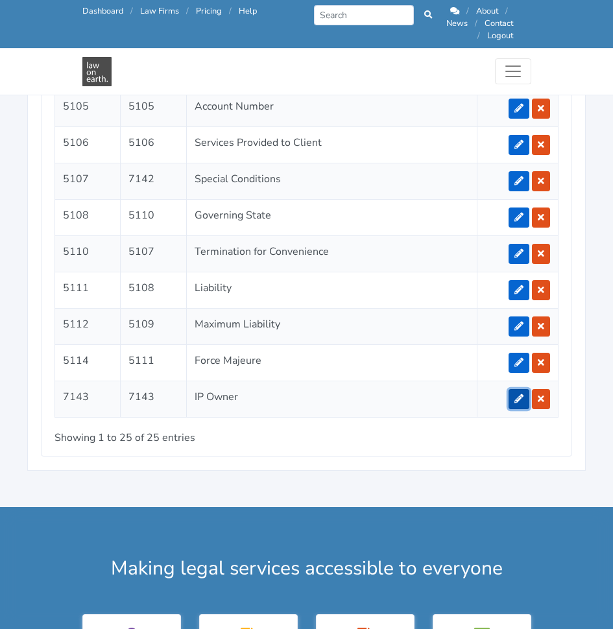
click at [516, 389] on link at bounding box center [518, 399] width 21 height 20
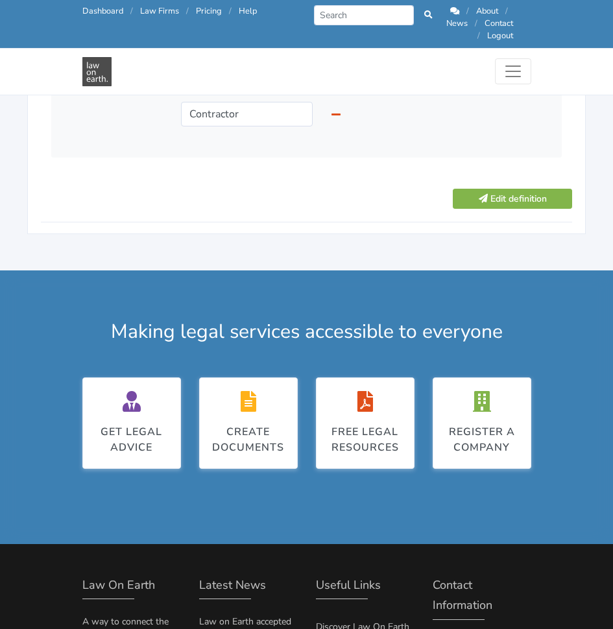
scroll to position [1792, 0]
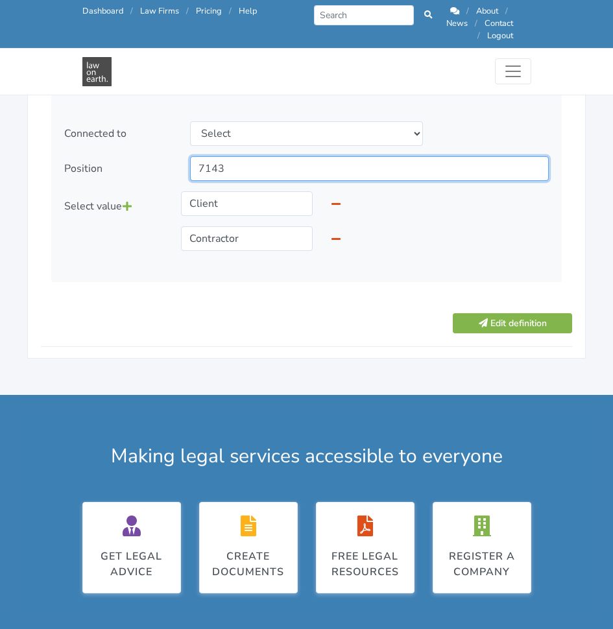
click at [266, 163] on input "7143" at bounding box center [369, 168] width 359 height 25
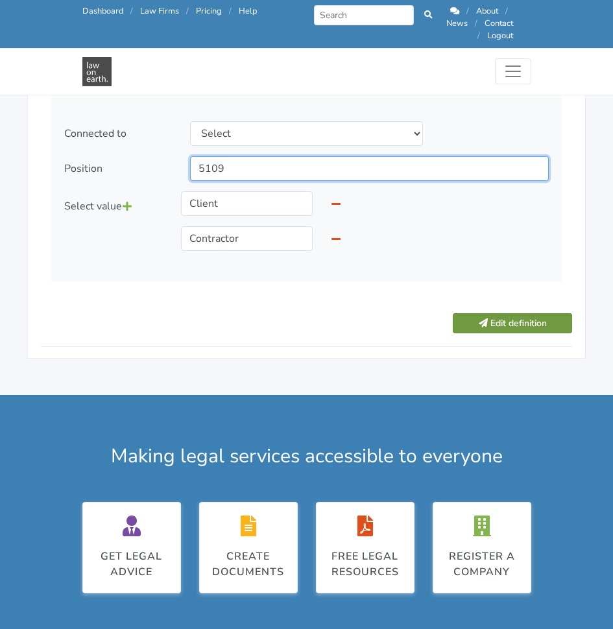
type input "5109"
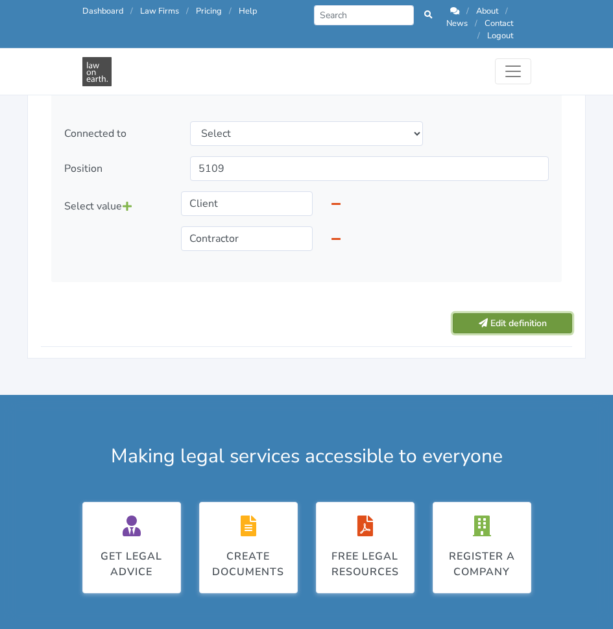
click at [532, 313] on button "Edit definition" at bounding box center [512, 323] width 119 height 20
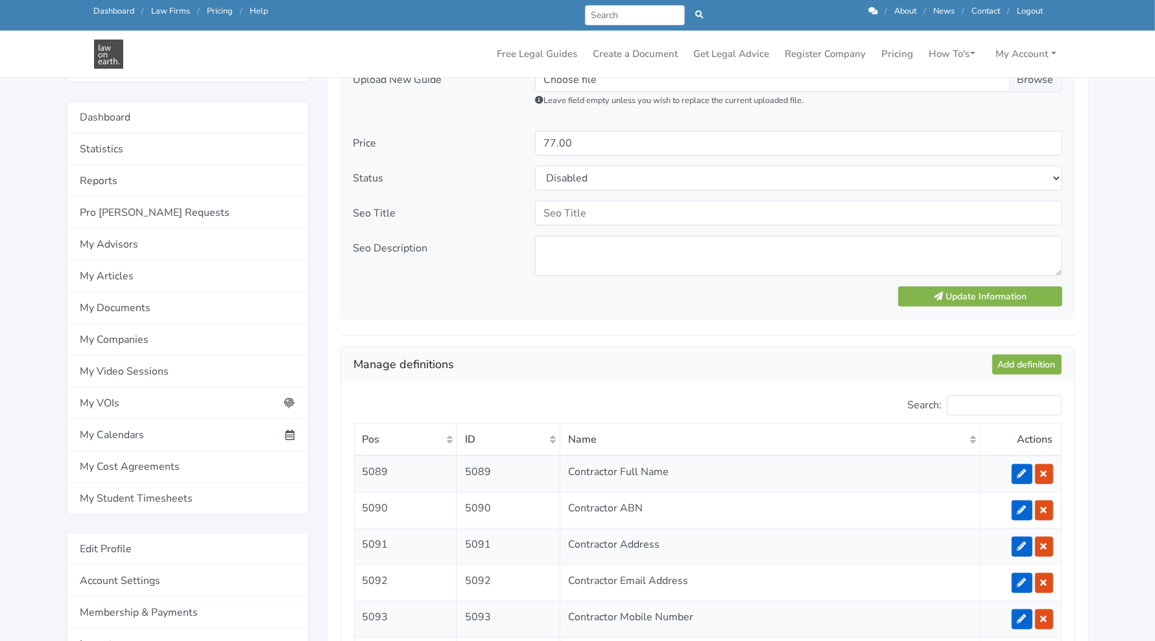
scroll to position [808, 0]
click at [612, 360] on link "Add definition" at bounding box center [1026, 365] width 69 height 20
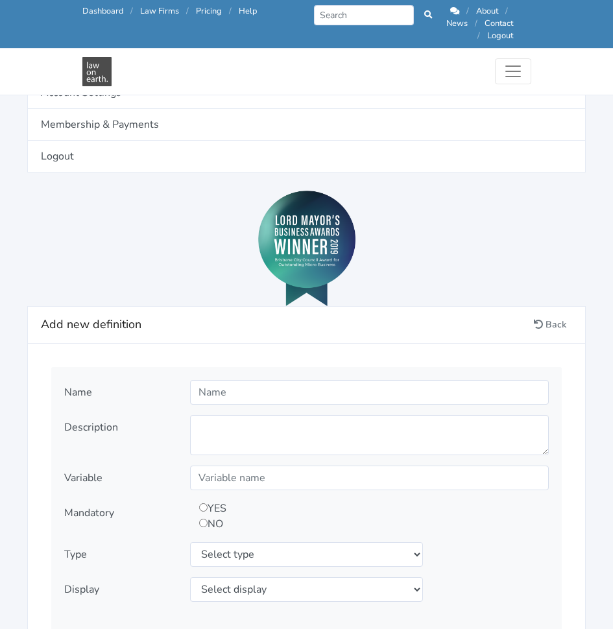
scroll to position [1278, 0]
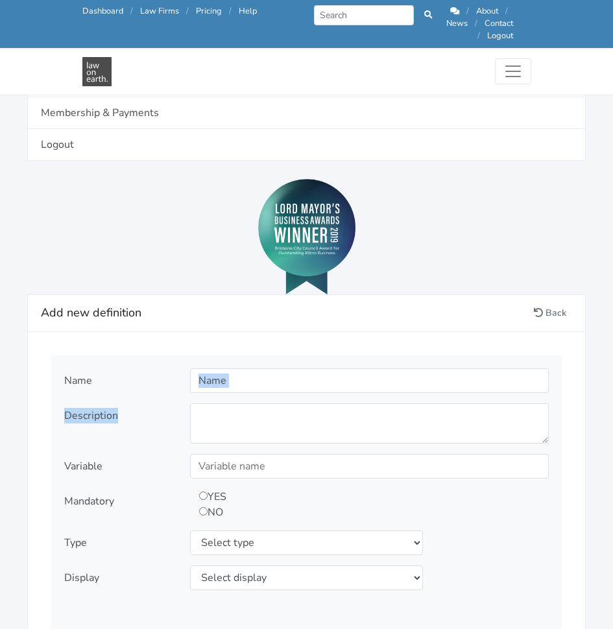
drag, startPoint x: 239, startPoint y: 386, endPoint x: 230, endPoint y: 372, distance: 17.3
click at [230, 372] on div "Name Description" at bounding box center [306, 556] width 510 height 403
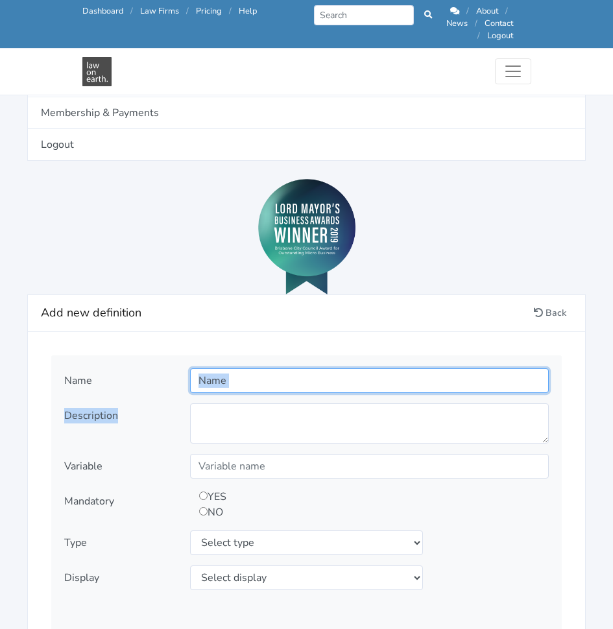
click at [230, 372] on input "text" at bounding box center [369, 380] width 359 height 25
paste input "Default Interest"
type input "Default Interest"
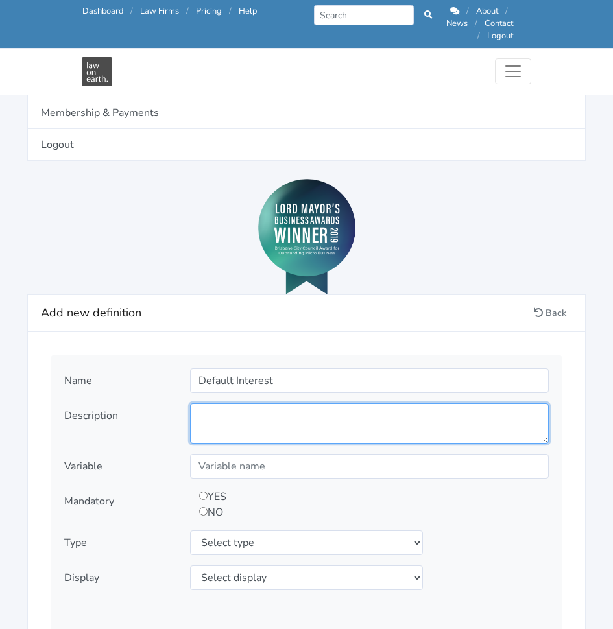
click at [347, 414] on textarea at bounding box center [369, 423] width 359 height 40
paste textarea "What rate of Default Interest do you want to appy to outstanding payments?"
type textarea "What rate of Default Interest do you want to appy to outstanding payments?"
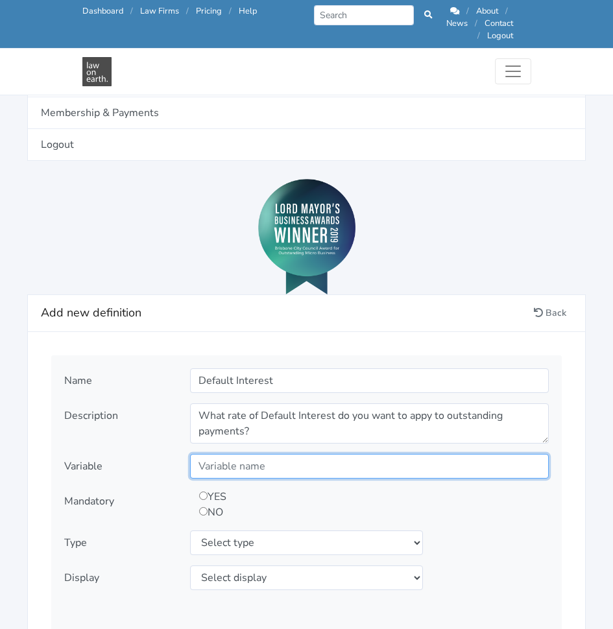
click at [320, 454] on input "text" at bounding box center [369, 466] width 359 height 25
paste input "DefaultInterest"
type input "DefaultInterest"
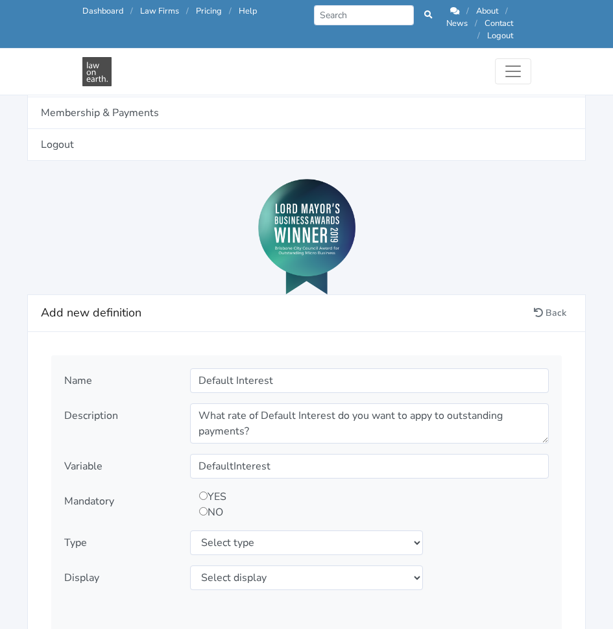
click at [208, 489] on div "YES NO" at bounding box center [324, 504] width 269 height 31
click at [425, 406] on textarea "What rate of Default Interest do you want to appy to outstanding payments?" at bounding box center [369, 423] width 359 height 40
type textarea "What rate of Default Interest do you want to apply to outstanding payments?"
click at [202, 489] on div "YES NO" at bounding box center [324, 504] width 269 height 31
click at [204, 492] on input "radio" at bounding box center [203, 496] width 8 height 8
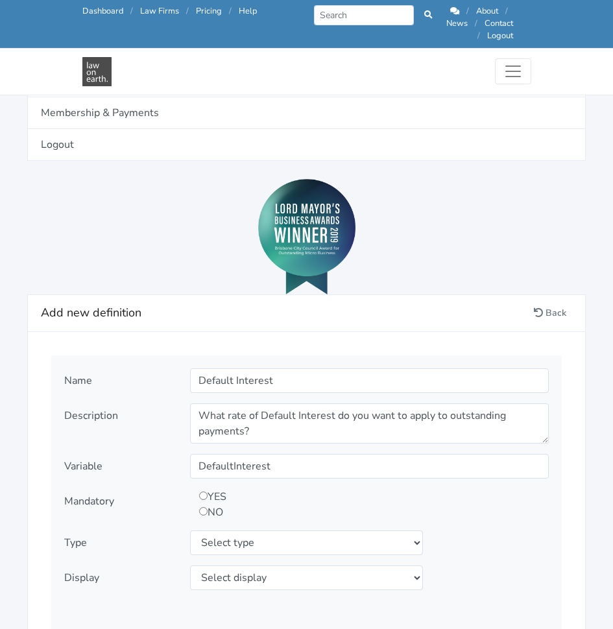
radio input "true"
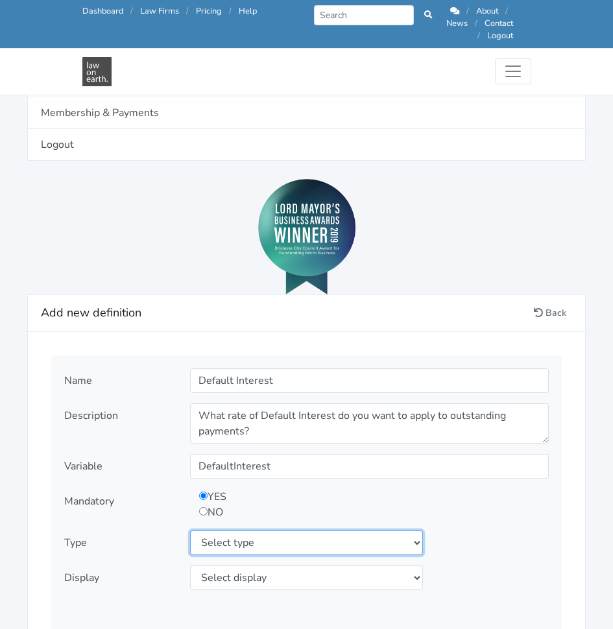
click at [350, 532] on select "Select type text textarea number checkbox compounded date select states" at bounding box center [306, 542] width 233 height 25
select select "textarea"
click at [190, 530] on select "Select type text textarea number checkbox compounded date select states" at bounding box center [306, 542] width 233 height 25
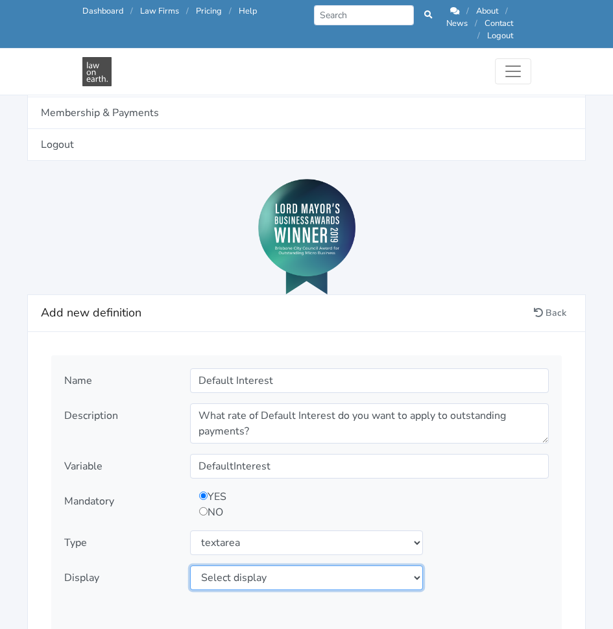
click at [305, 565] on select "Select display as is uppercase lowercase first letter uppercase first letter lo…" at bounding box center [306, 577] width 233 height 25
select select "as is"
click at [190, 565] on select "Select display as is uppercase lowercase first letter uppercase first letter lo…" at bounding box center [306, 577] width 233 height 25
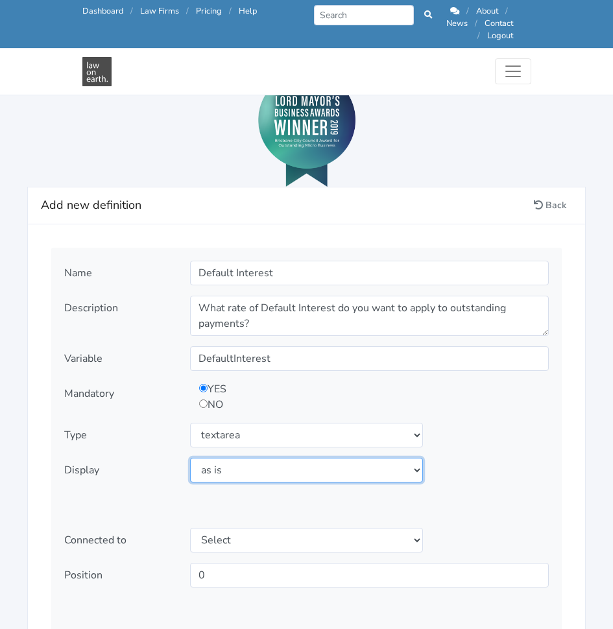
scroll to position [1386, 0]
click at [311, 457] on select "Select display as is uppercase lowercase first letter uppercase first letter lo…" at bounding box center [306, 469] width 233 height 25
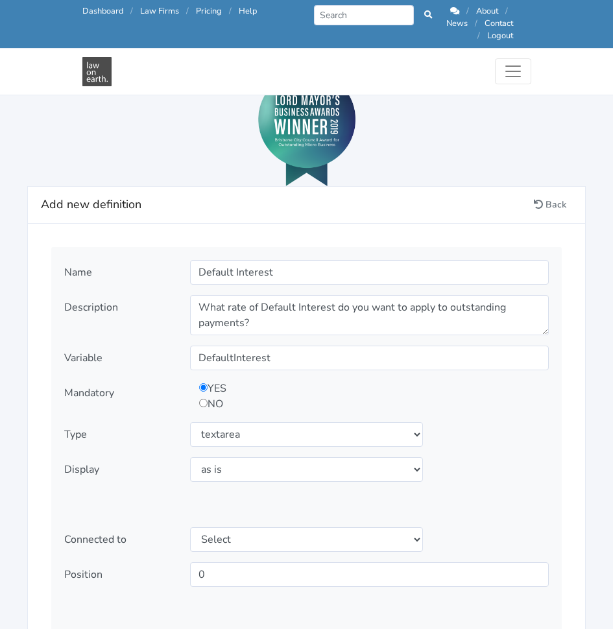
click at [454, 431] on div "Type Select type text textarea number checkbox compounded date select states" at bounding box center [306, 434] width 503 height 25
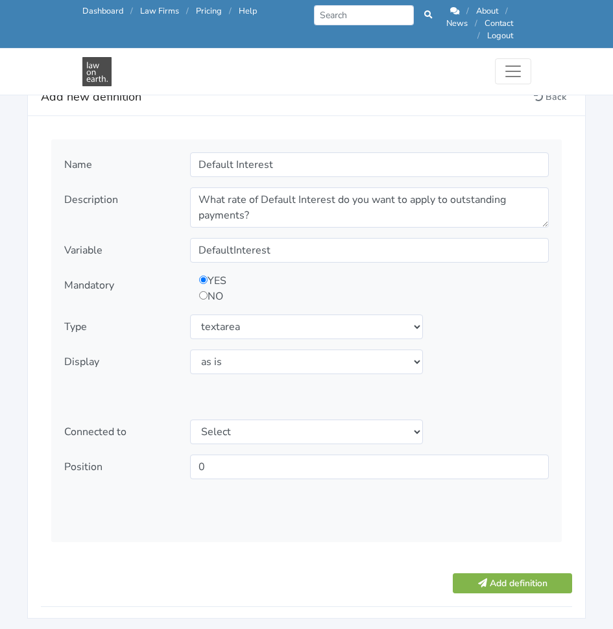
scroll to position [1498, 0]
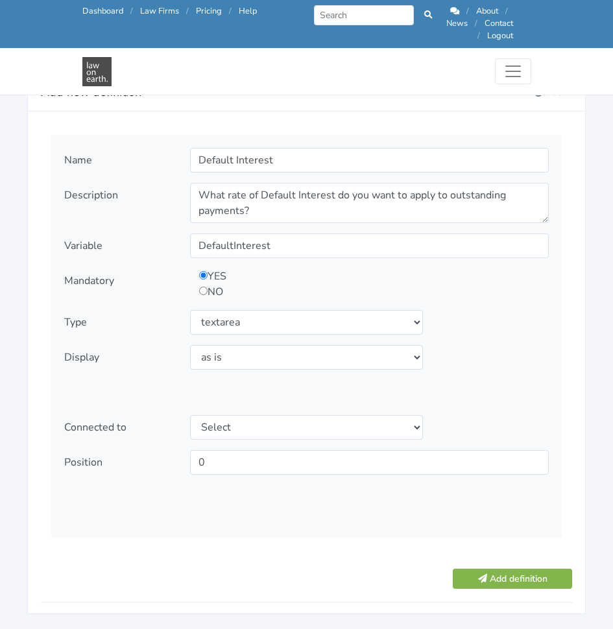
click at [454, 431] on div "Name Default Interest Description What rate of Default Interest do you want to …" at bounding box center [306, 336] width 510 height 403
click at [270, 450] on input "0" at bounding box center [369, 462] width 359 height 25
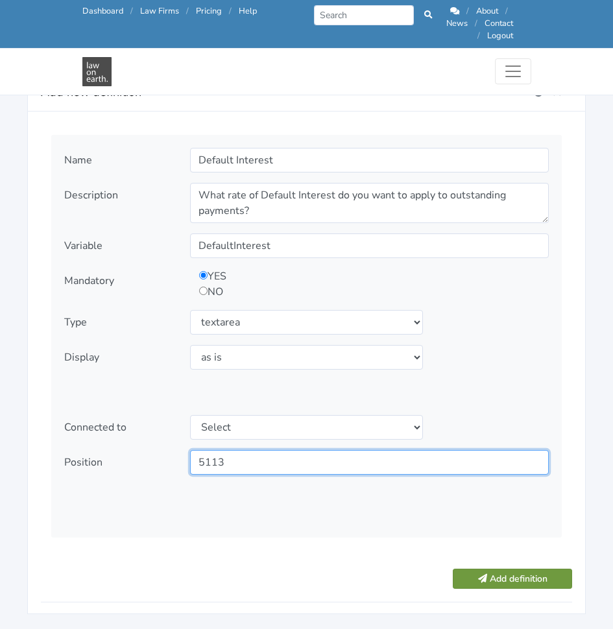
type input "5113"
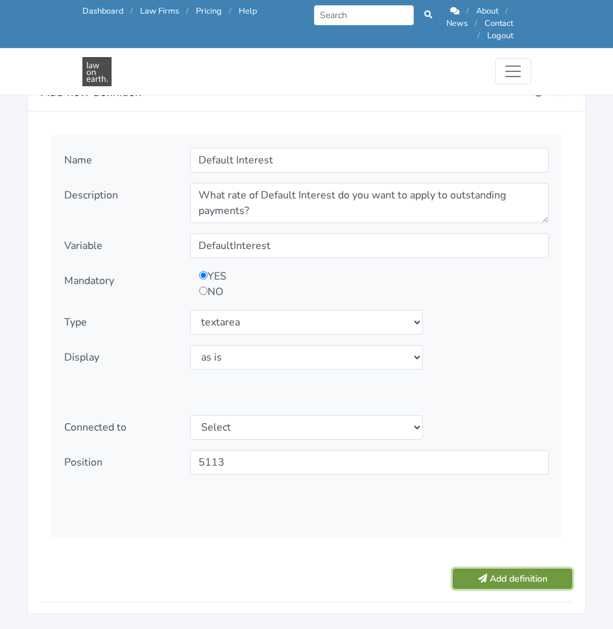
click at [459, 569] on button "Add definition" at bounding box center [512, 579] width 119 height 20
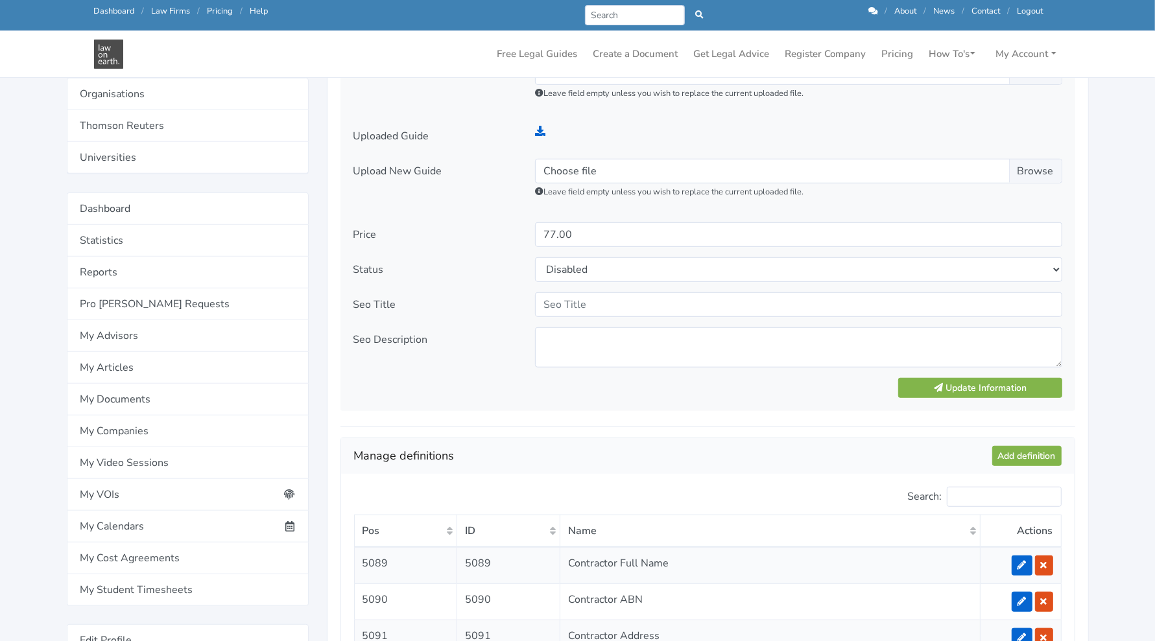
scroll to position [741, 0]
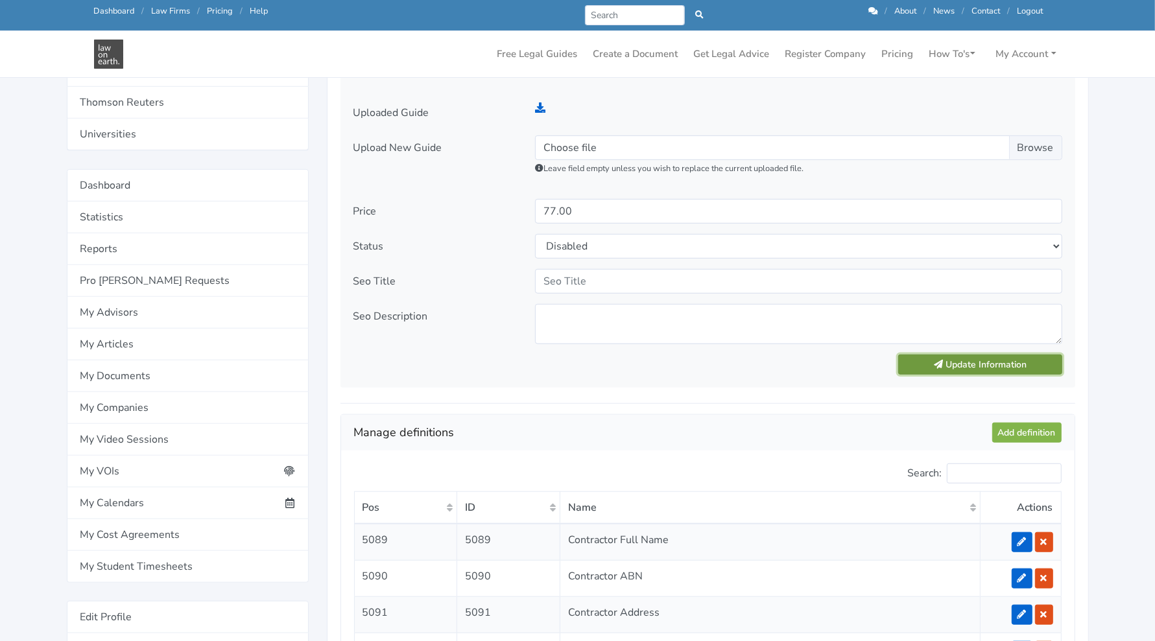
click at [612, 357] on button "Update Information" at bounding box center [979, 365] width 163 height 20
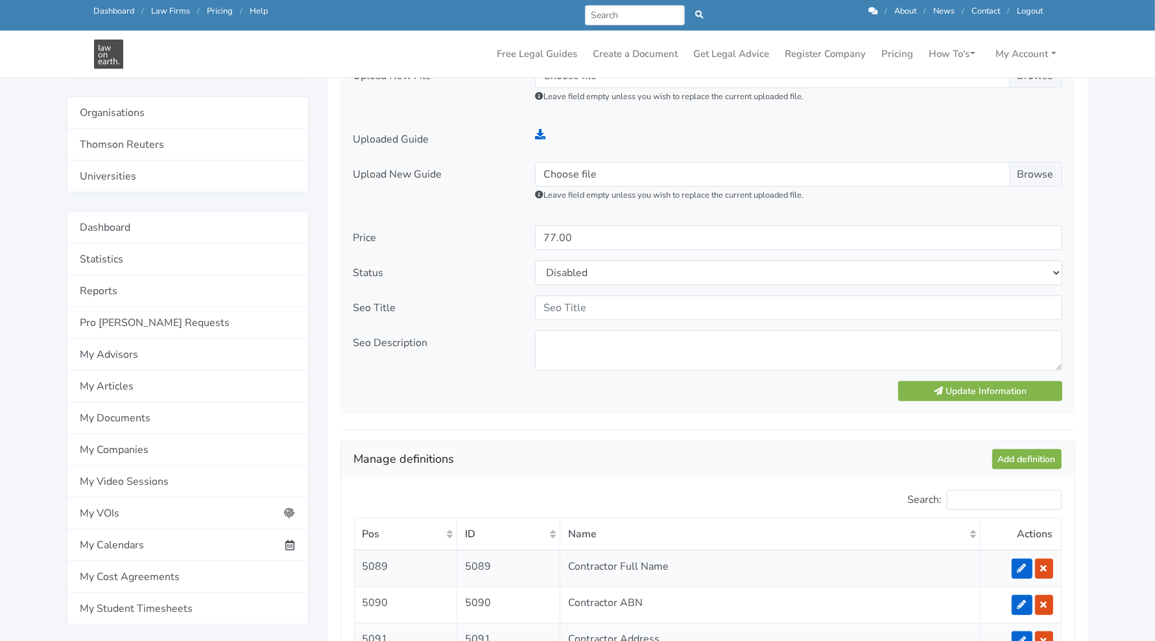
scroll to position [717, 0]
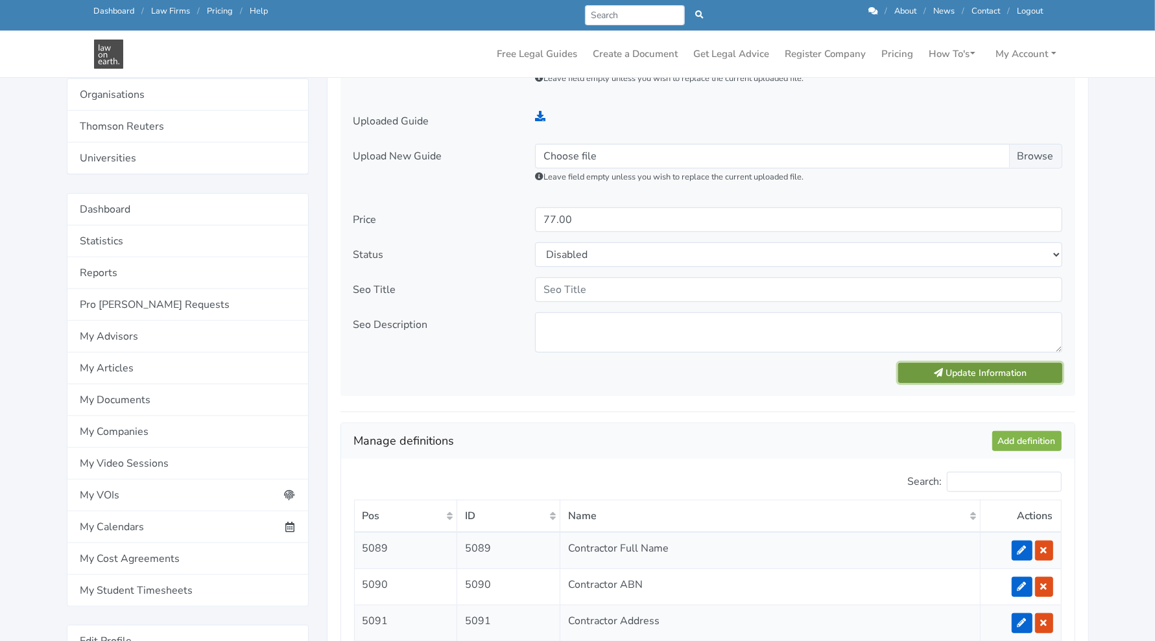
click at [969, 368] on button "Update Information" at bounding box center [979, 373] width 163 height 20
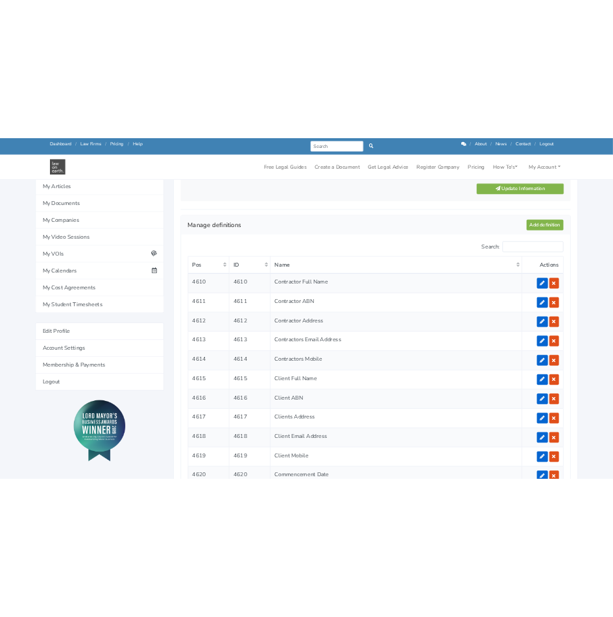
scroll to position [969, 0]
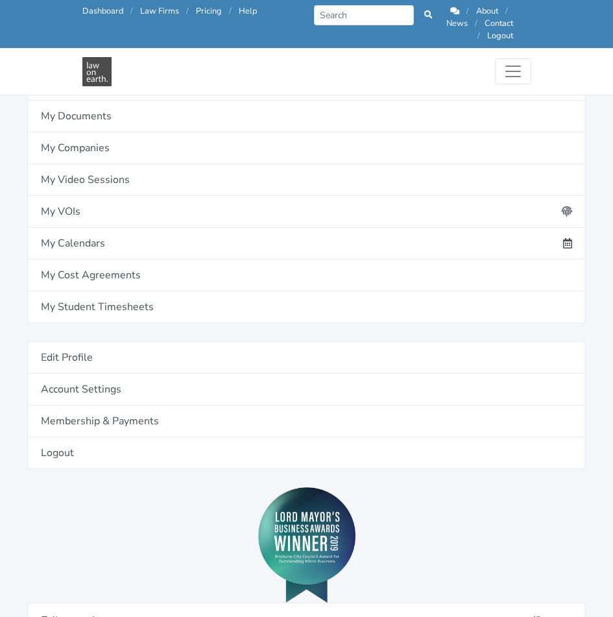
click at [136, 511] on div at bounding box center [306, 544] width 558 height 115
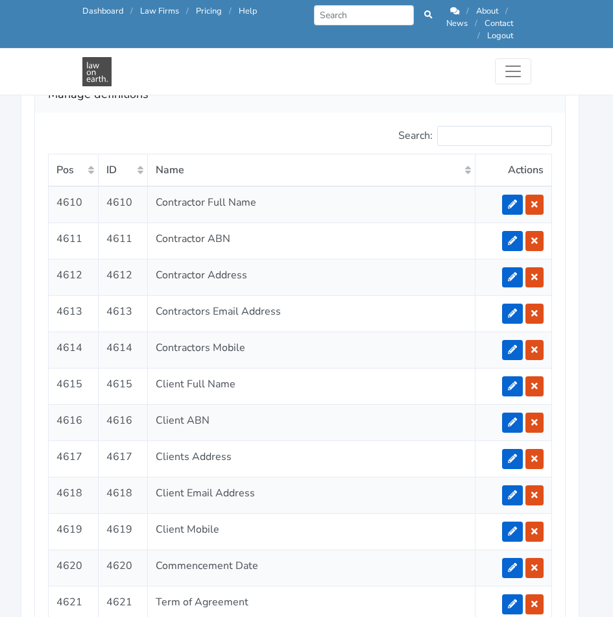
scroll to position [2433, 6]
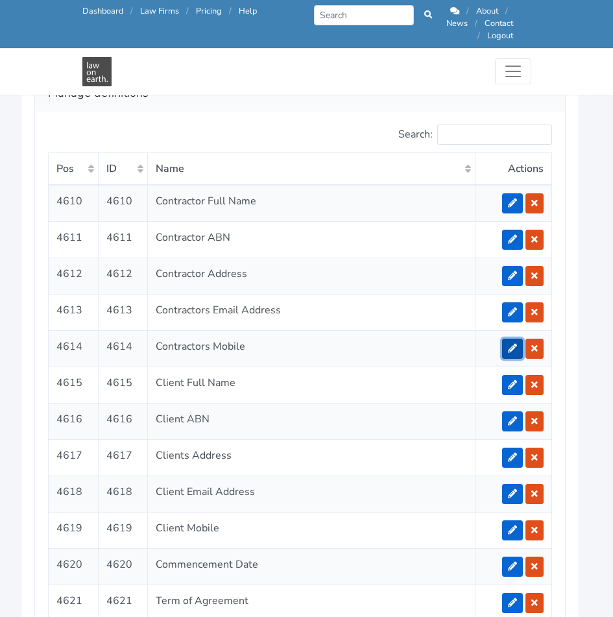
click at [511, 344] on icon at bounding box center [512, 348] width 9 height 9
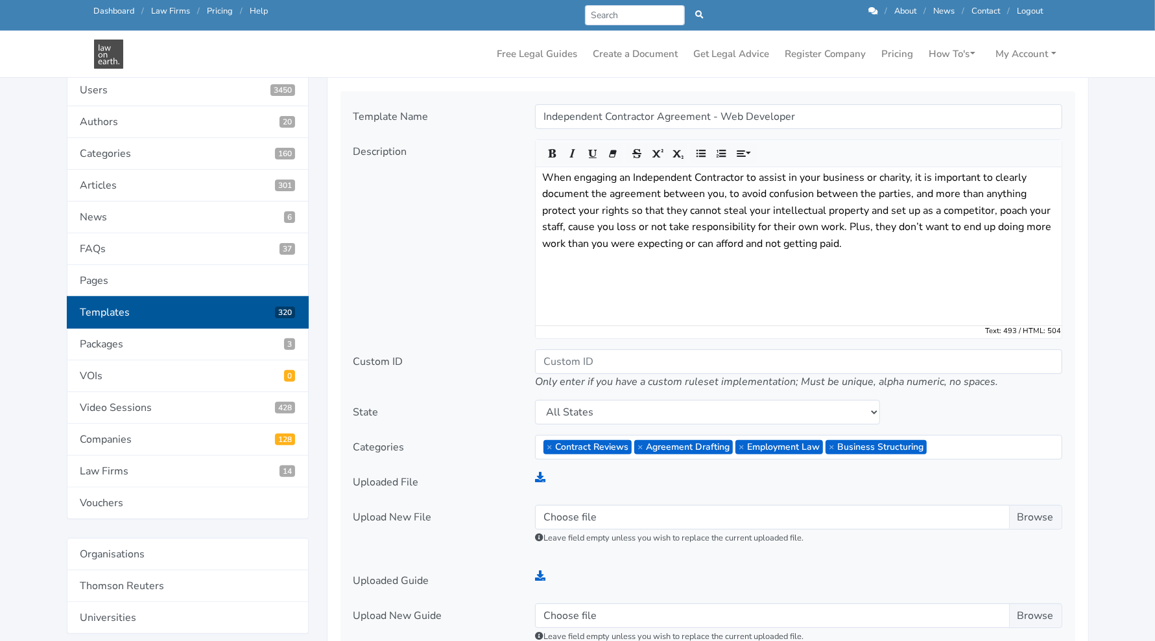
scroll to position [257, 0]
click at [232, 302] on link "Templates 320" at bounding box center [188, 312] width 242 height 32
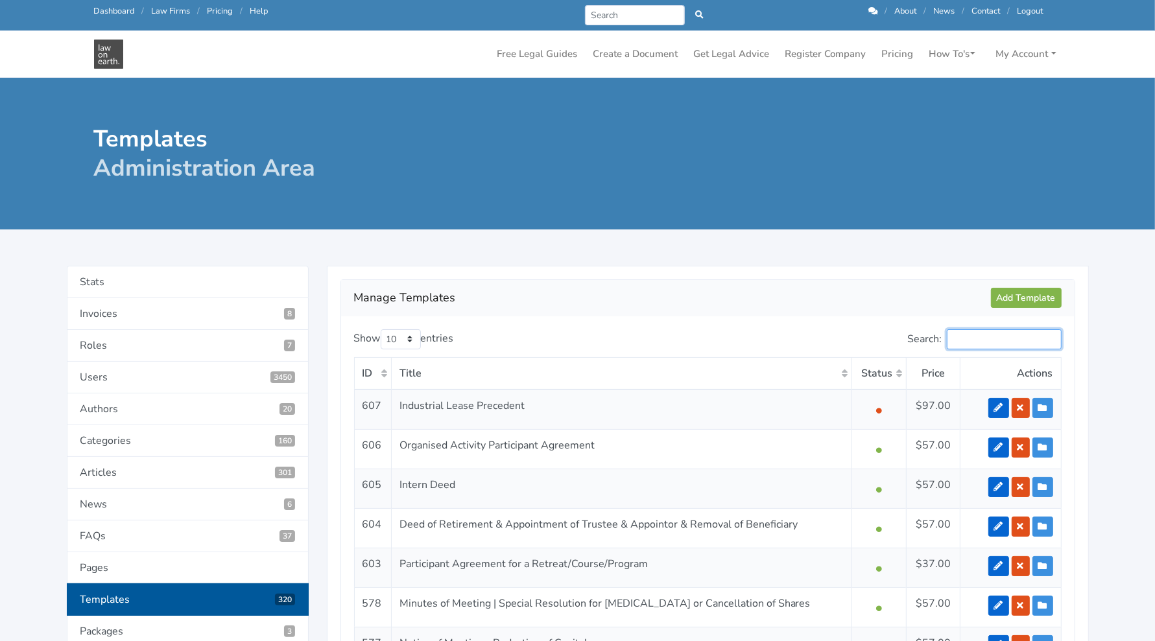
click at [1001, 346] on input "Search:" at bounding box center [1004, 339] width 115 height 20
type input "independent contractor"
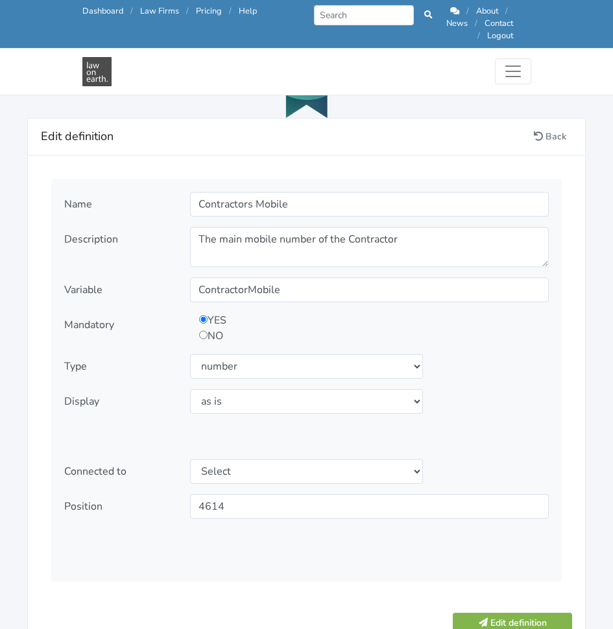
scroll to position [1451, 0]
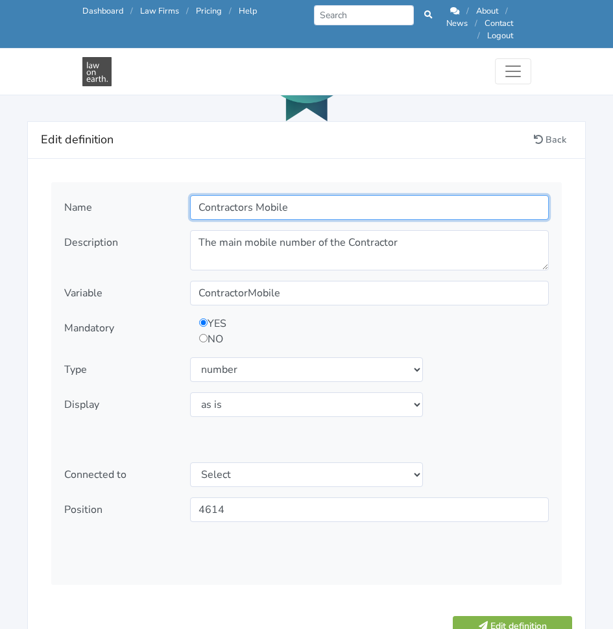
click at [336, 206] on input "Contractors Mobile" at bounding box center [369, 207] width 359 height 25
type input "Contractors Mobile Number"
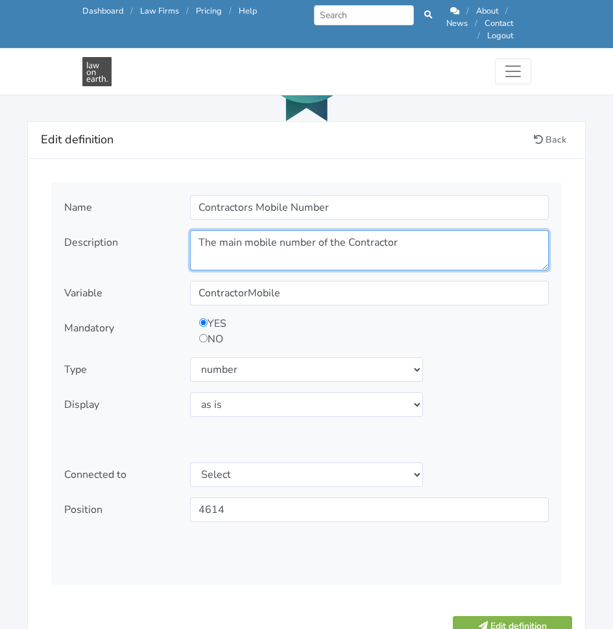
click at [405, 230] on textarea "The main mobile number of the Contractor" at bounding box center [369, 250] width 359 height 40
paste textarea "What is the Contractor's mobile number?"
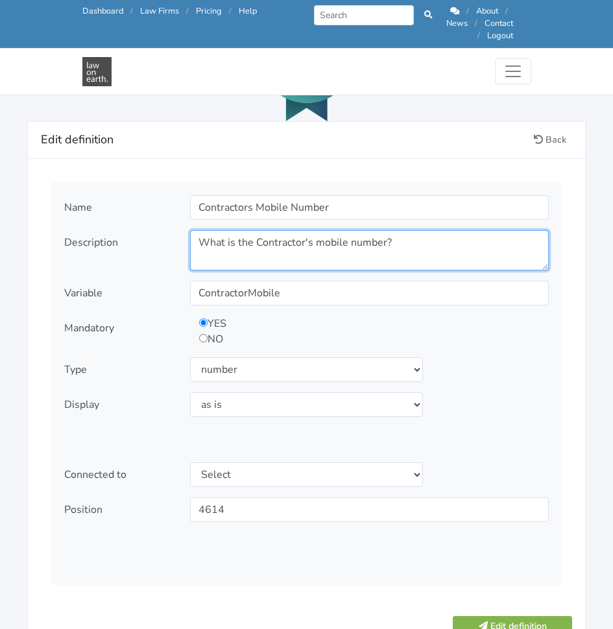
type textarea "What is the Contractor's mobile number?"
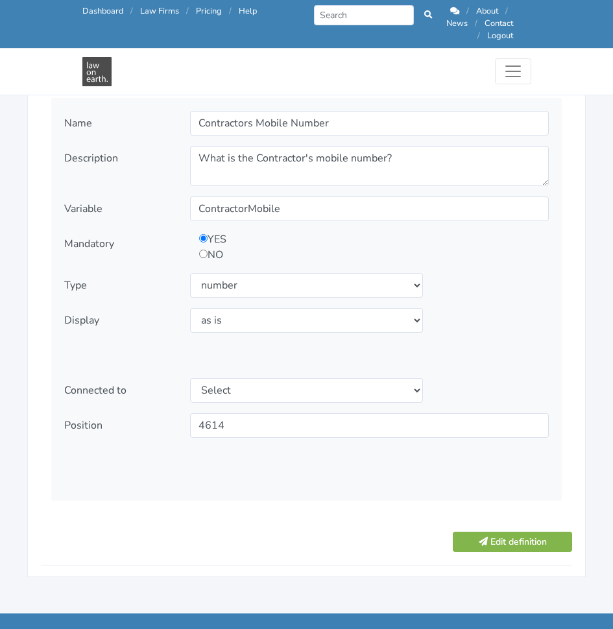
scroll to position [1536, 0]
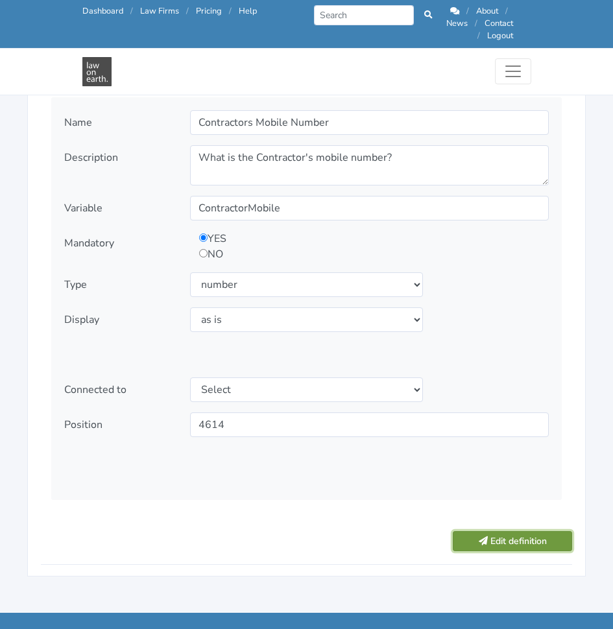
click at [505, 531] on button "Edit definition" at bounding box center [512, 541] width 119 height 20
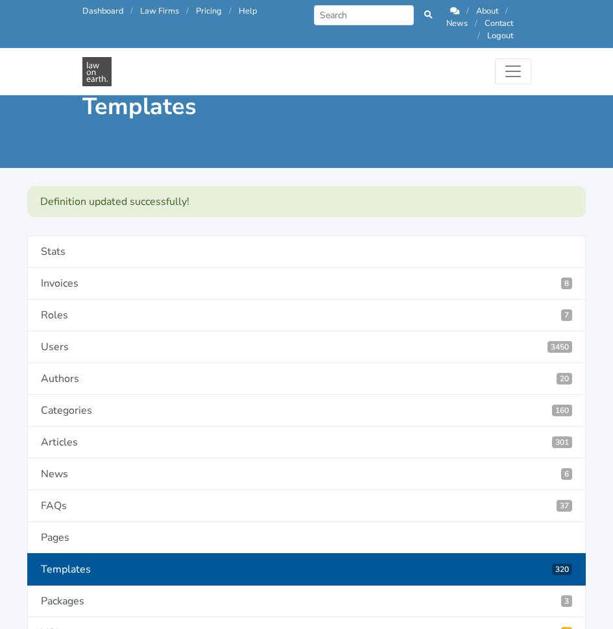
scroll to position [2576, 0]
